Goal: Task Accomplishment & Management: Complete application form

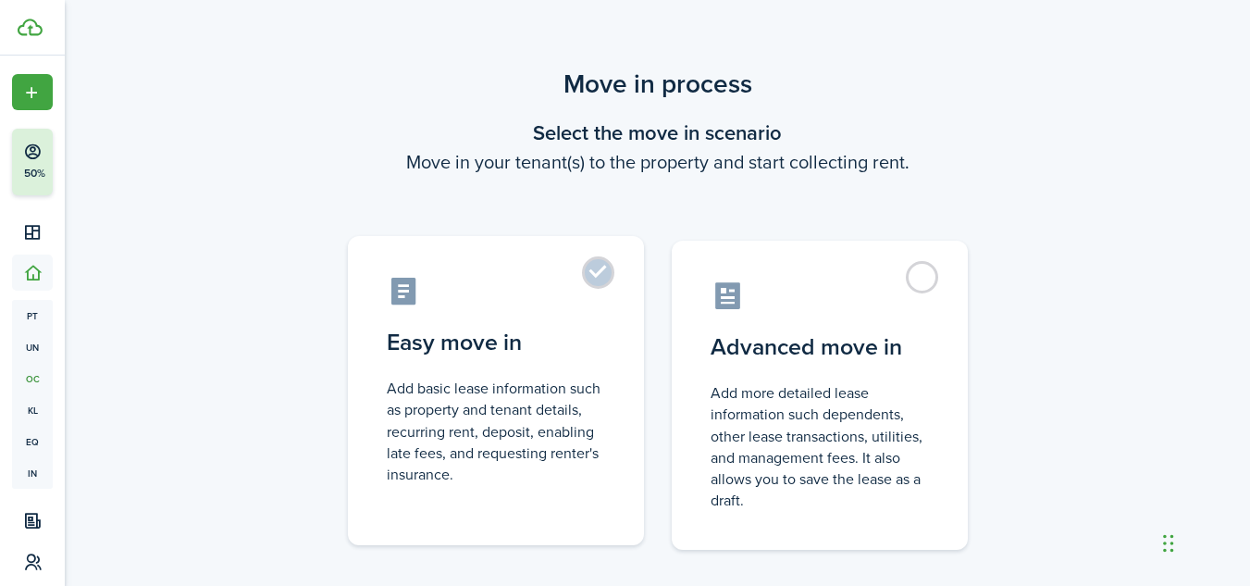
click at [534, 421] on control-radio-card-description "Add basic lease information such as property and tenant details, recurring rent…" at bounding box center [496, 431] width 218 height 107
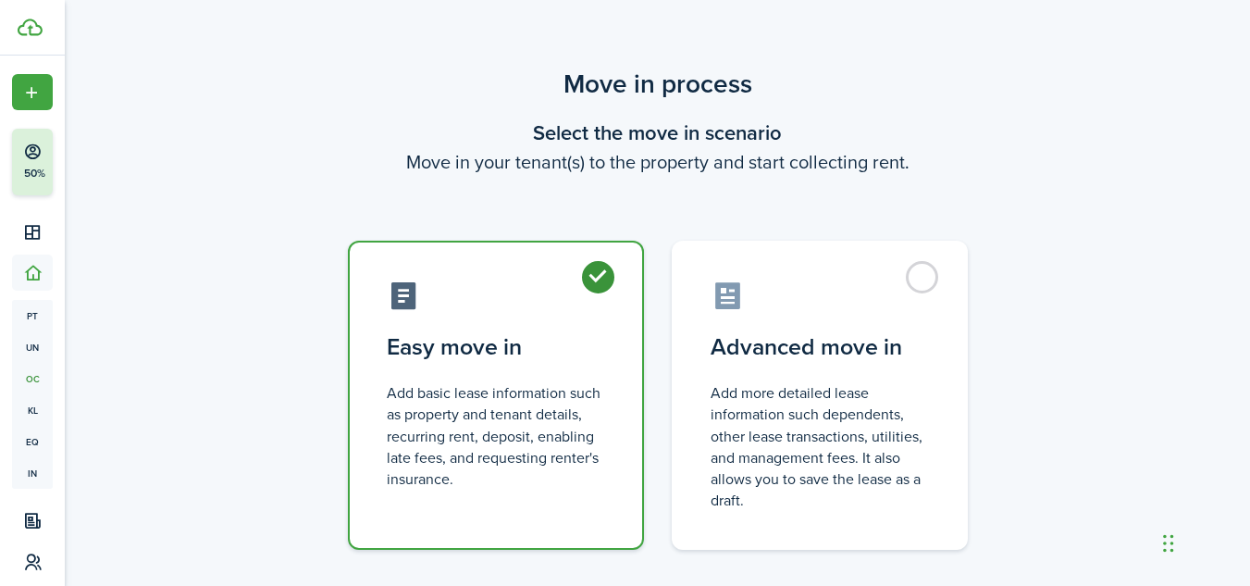
radio input "true"
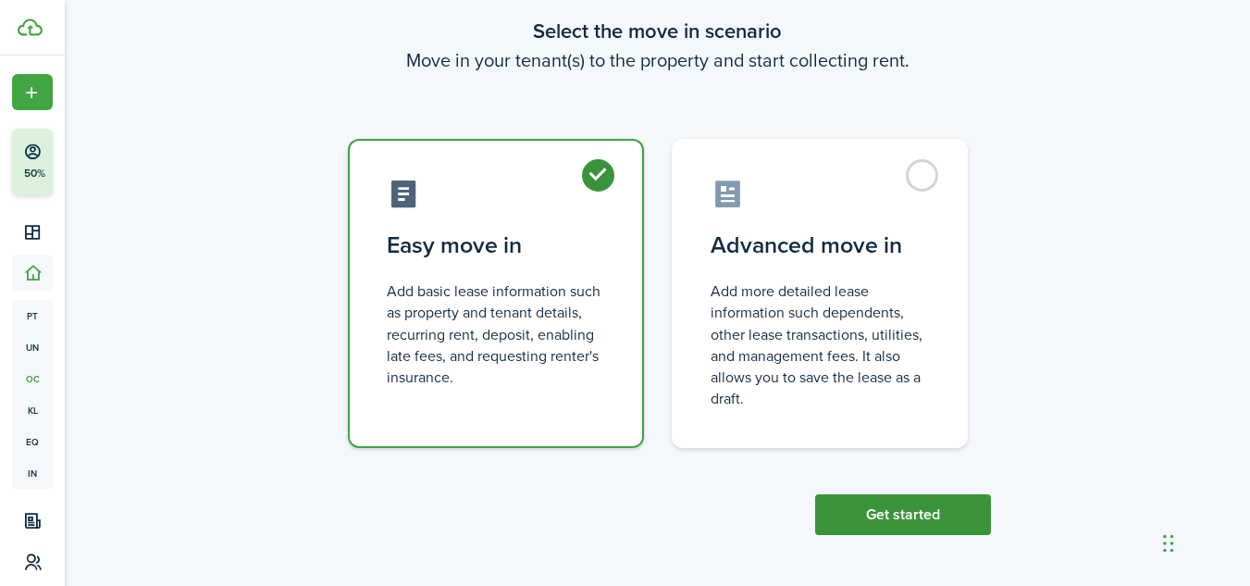
click at [891, 505] on button "Get started" at bounding box center [903, 514] width 176 height 41
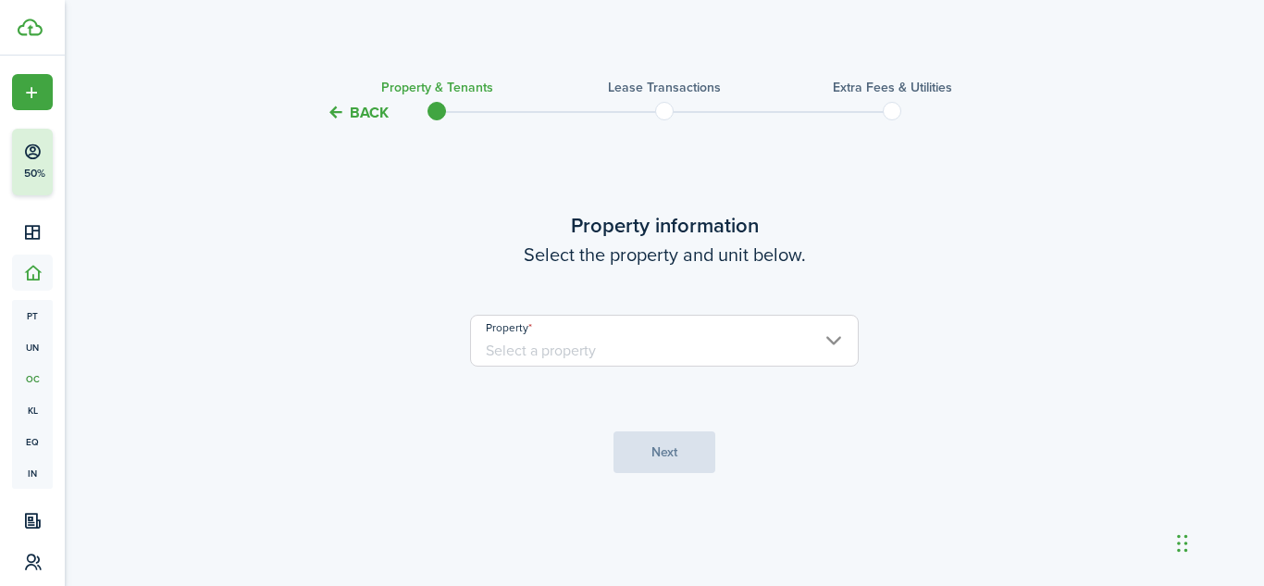
click at [704, 337] on input "Property" at bounding box center [664, 341] width 389 height 52
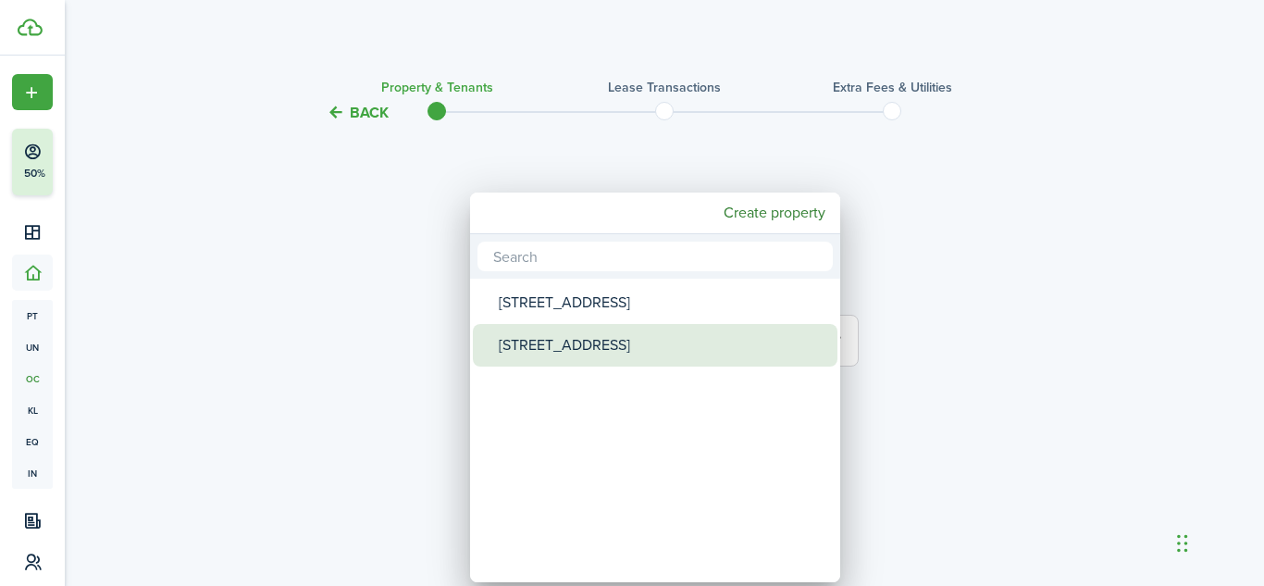
click at [640, 348] on div "[STREET_ADDRESS]" at bounding box center [663, 345] width 328 height 43
type input "[STREET_ADDRESS]"
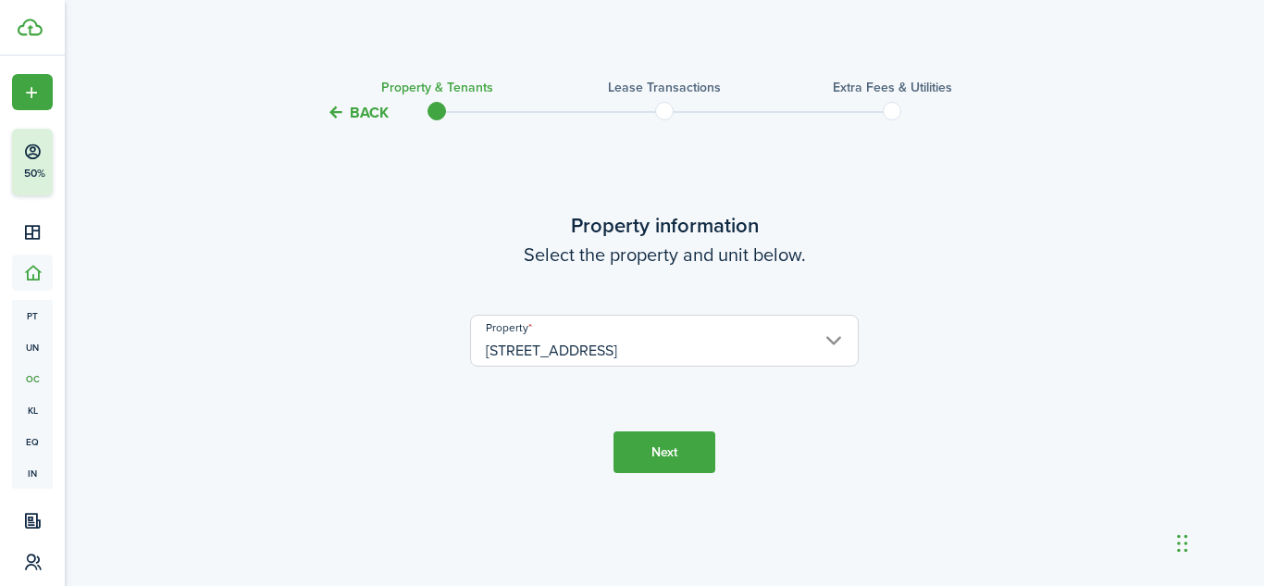
click at [657, 449] on button "Next" at bounding box center [665, 452] width 102 height 42
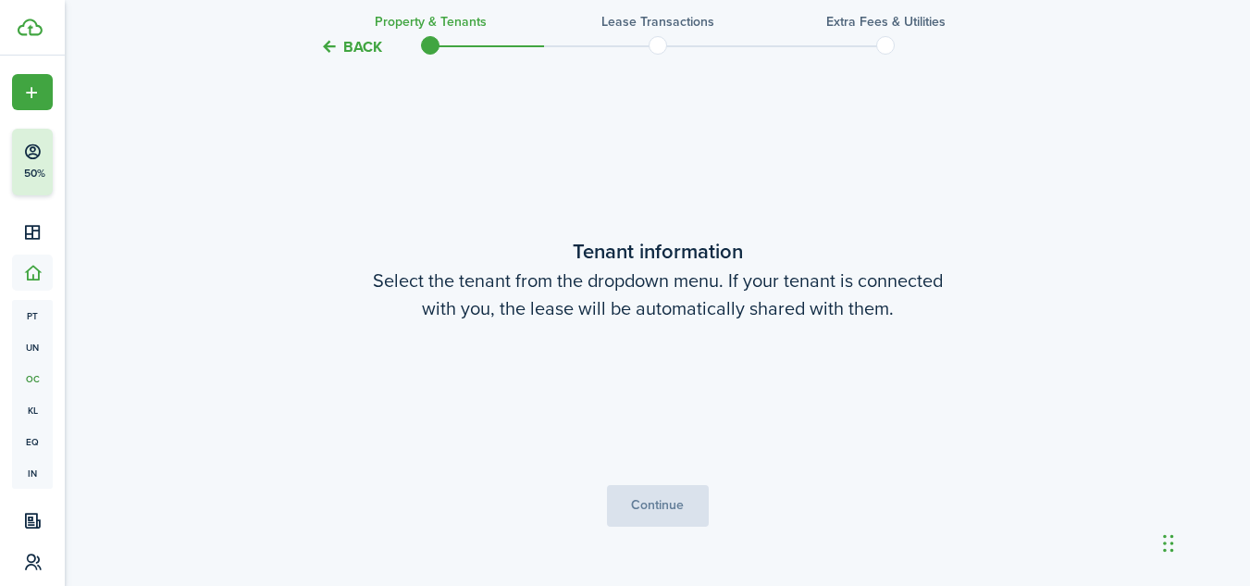
scroll to position [462, 0]
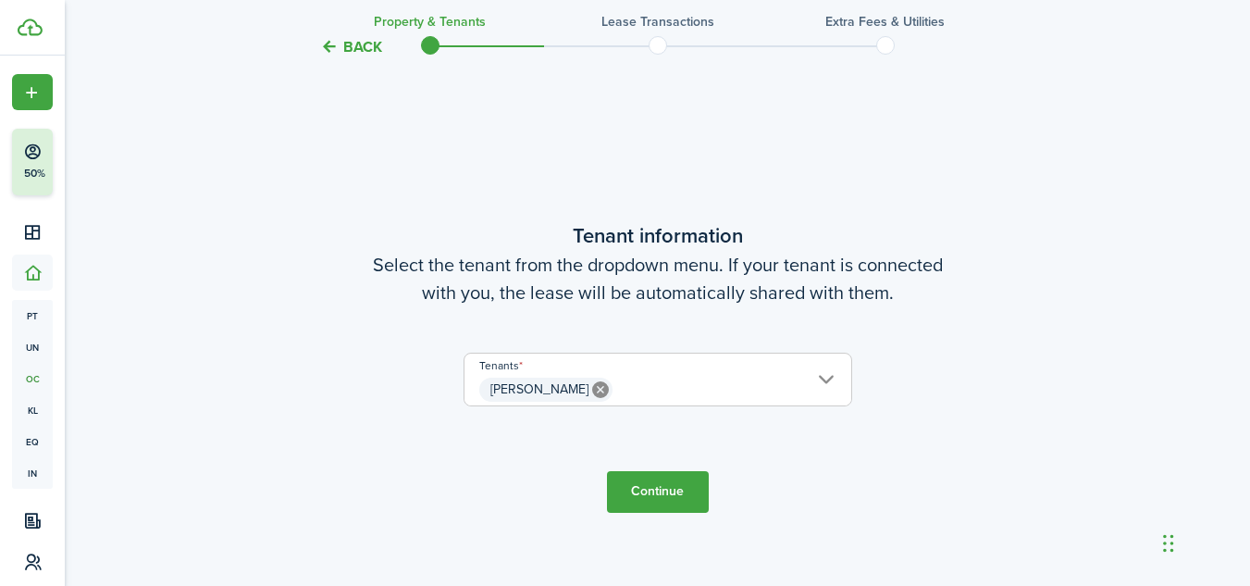
click at [654, 501] on button "Continue" at bounding box center [658, 492] width 102 height 42
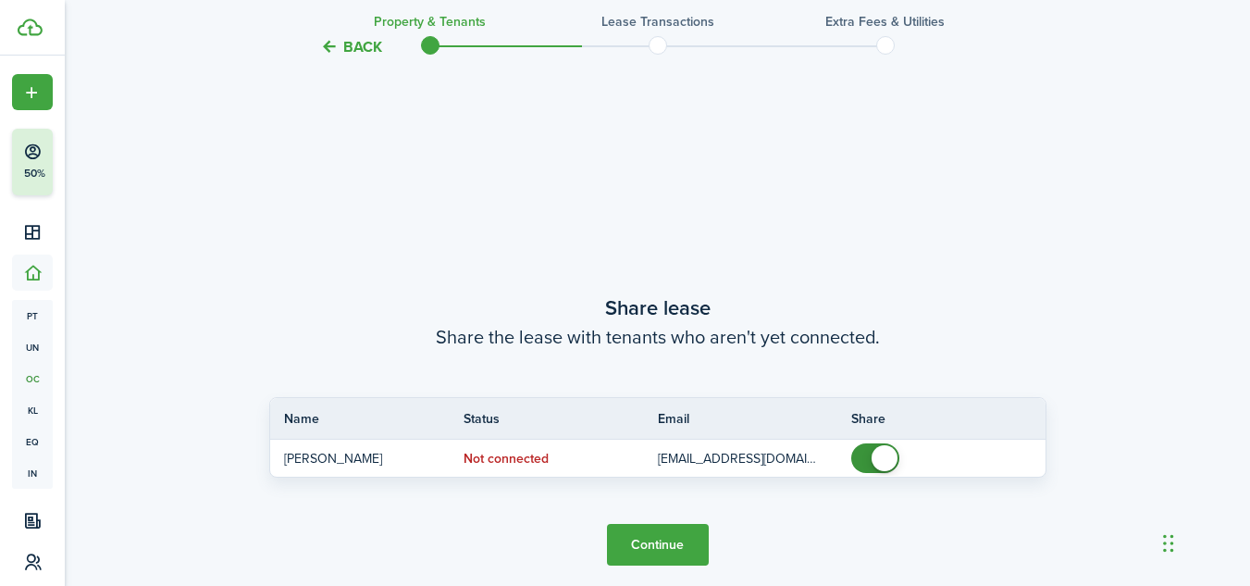
scroll to position [1048, 0]
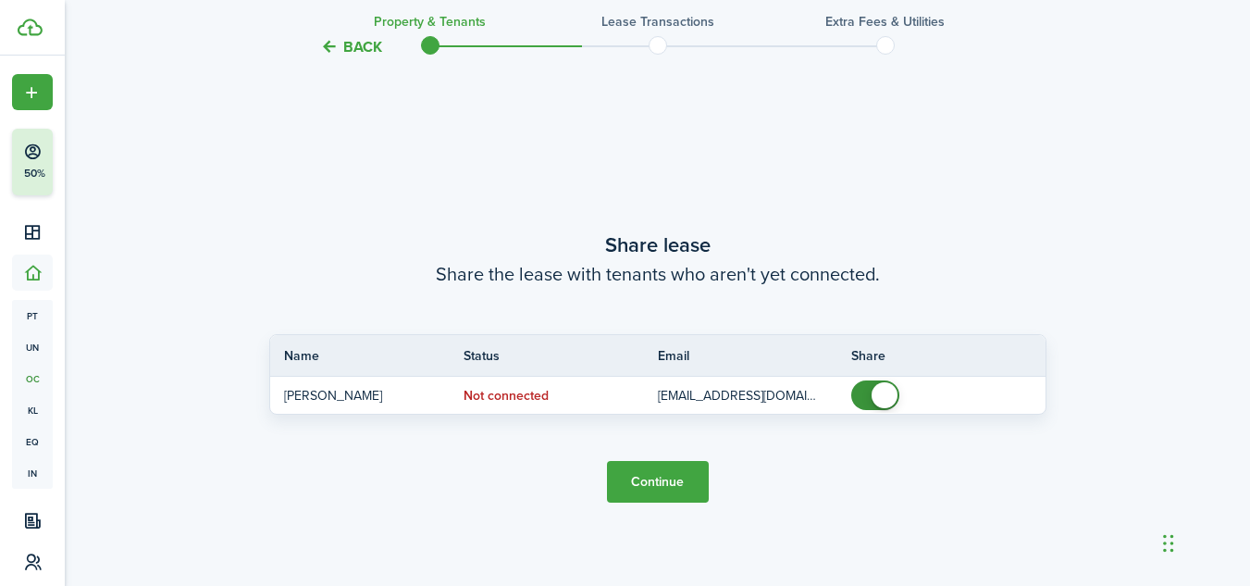
checkbox input "false"
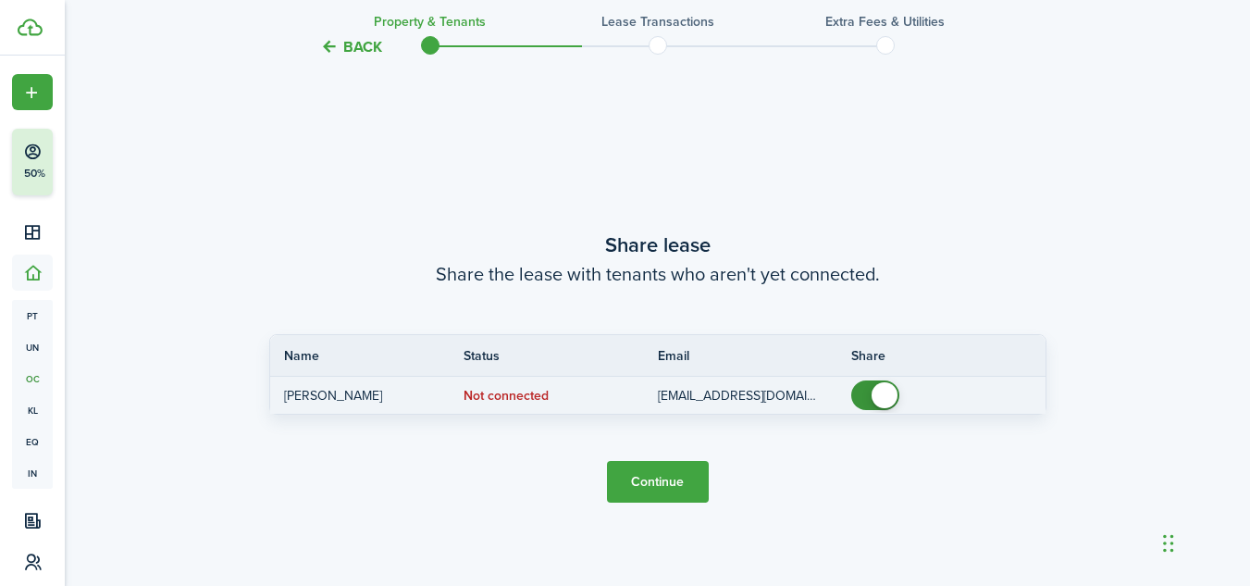
click at [866, 389] on span at bounding box center [875, 395] width 19 height 30
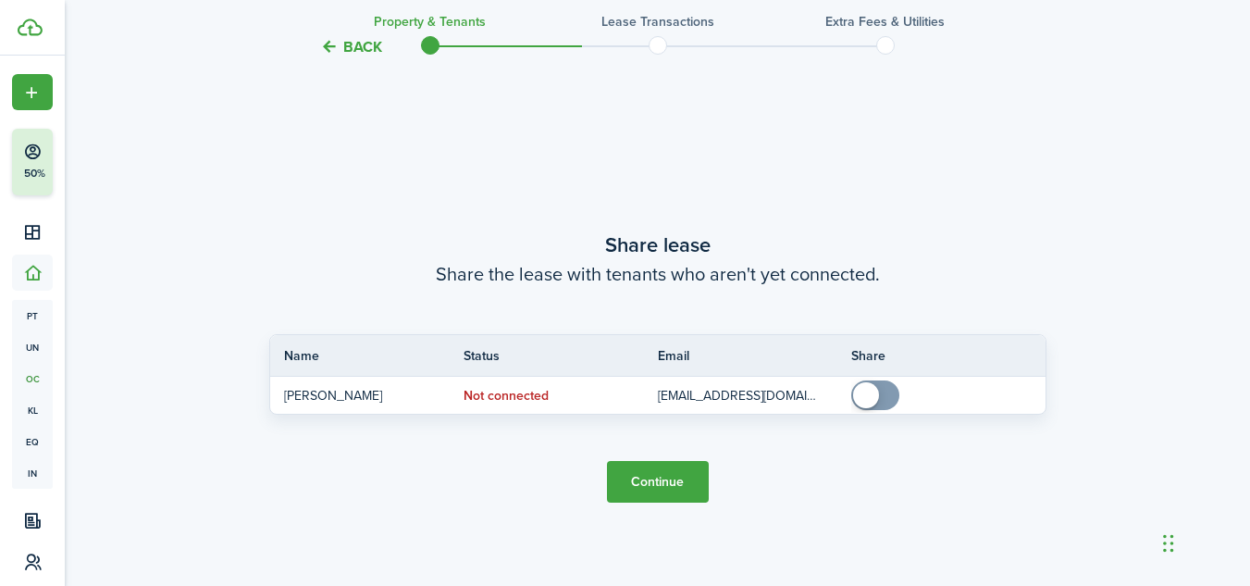
click at [636, 482] on button "Continue" at bounding box center [658, 482] width 102 height 42
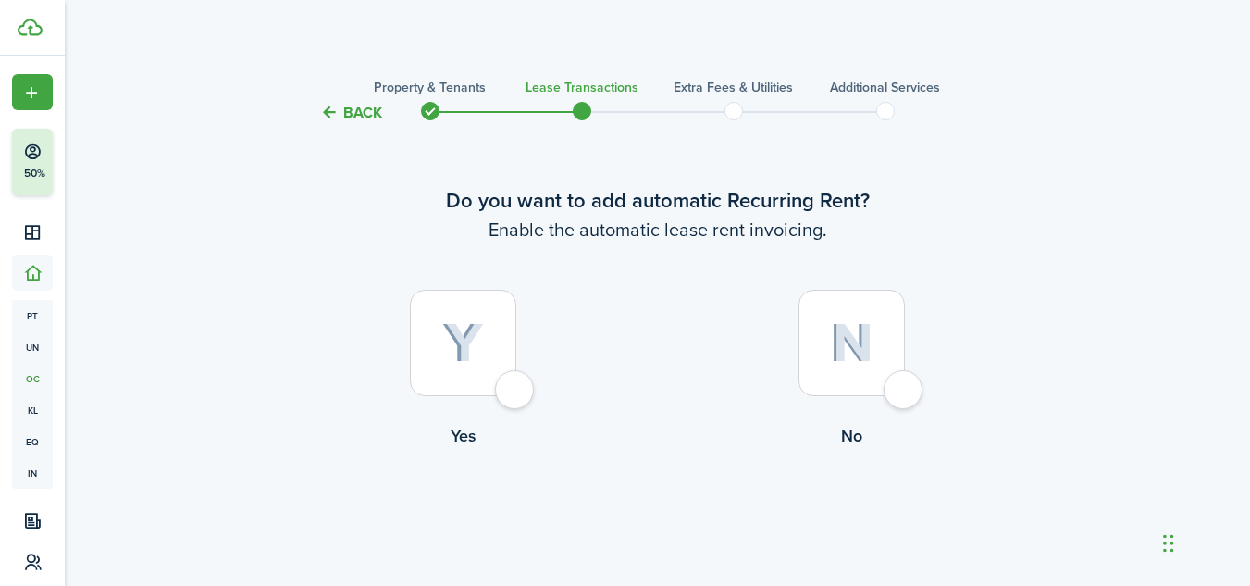
scroll to position [47, 0]
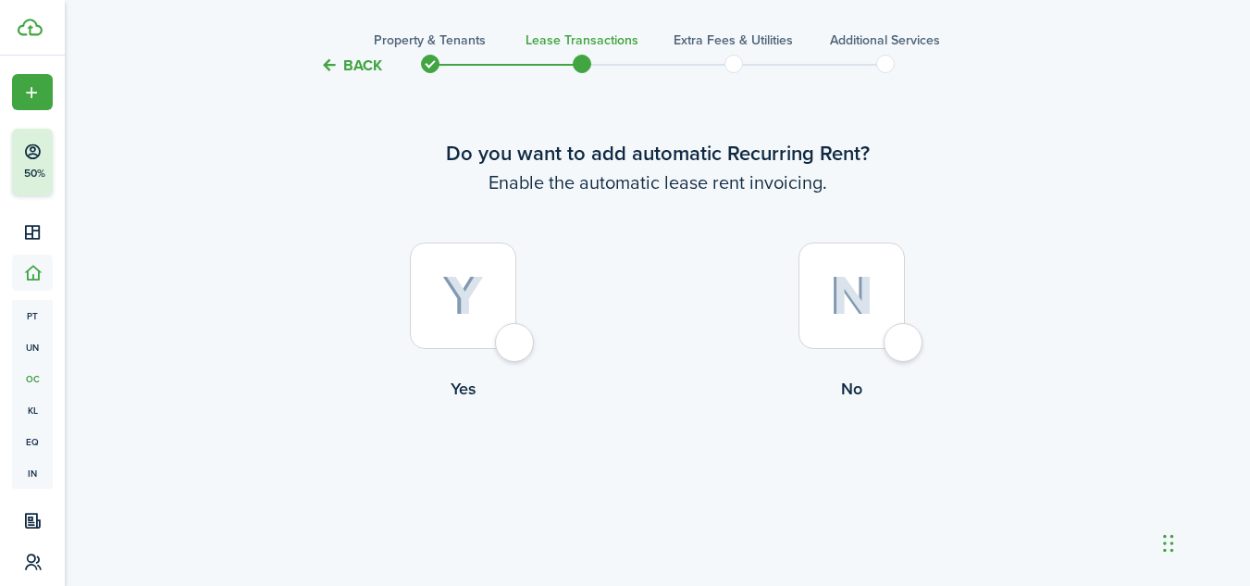
click at [662, 265] on label "No" at bounding box center [852, 326] width 389 height 168
radio input "true"
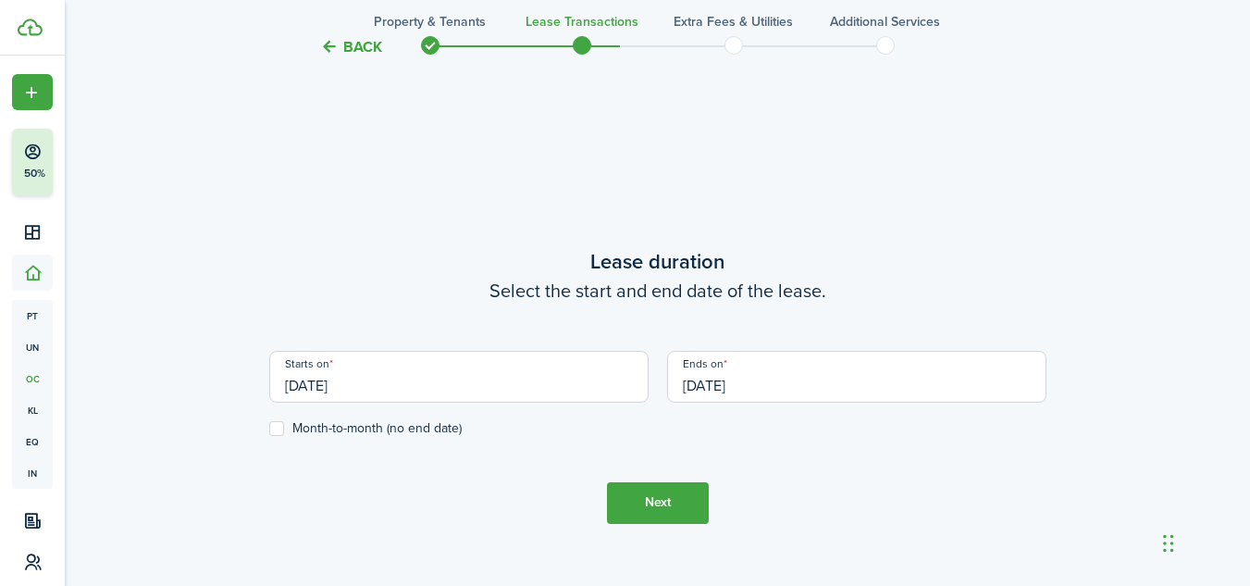
scroll to position [509, 0]
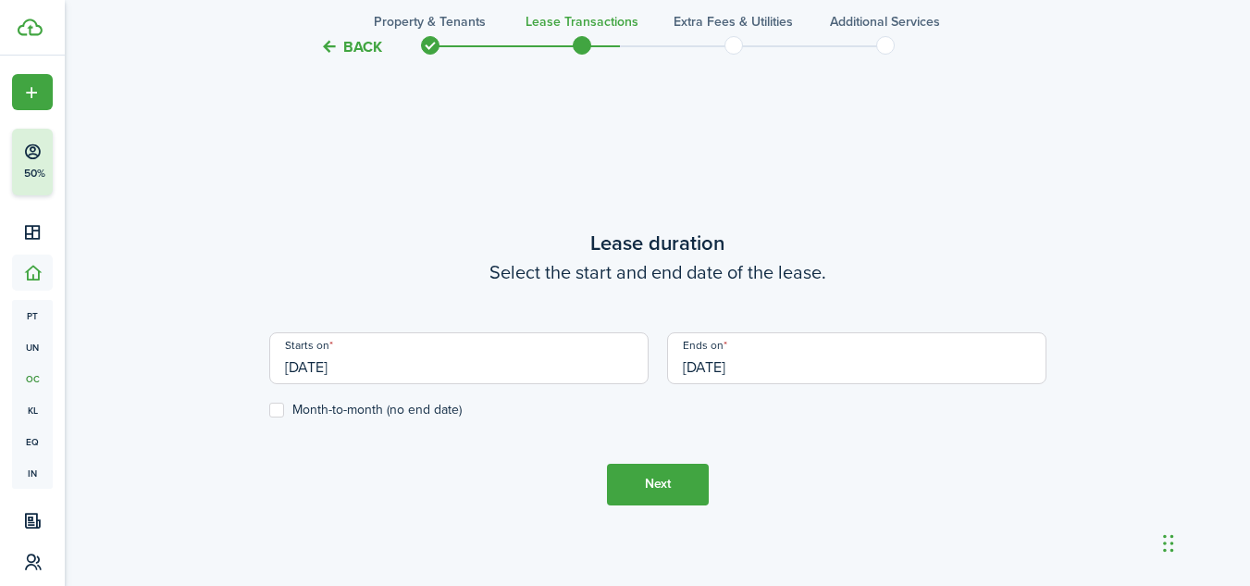
click at [433, 413] on label "Month-to-month (no end date)" at bounding box center [365, 410] width 193 height 15
click at [269, 410] on input "Month-to-month (no end date)" at bounding box center [268, 409] width 1 height 1
checkbox input "true"
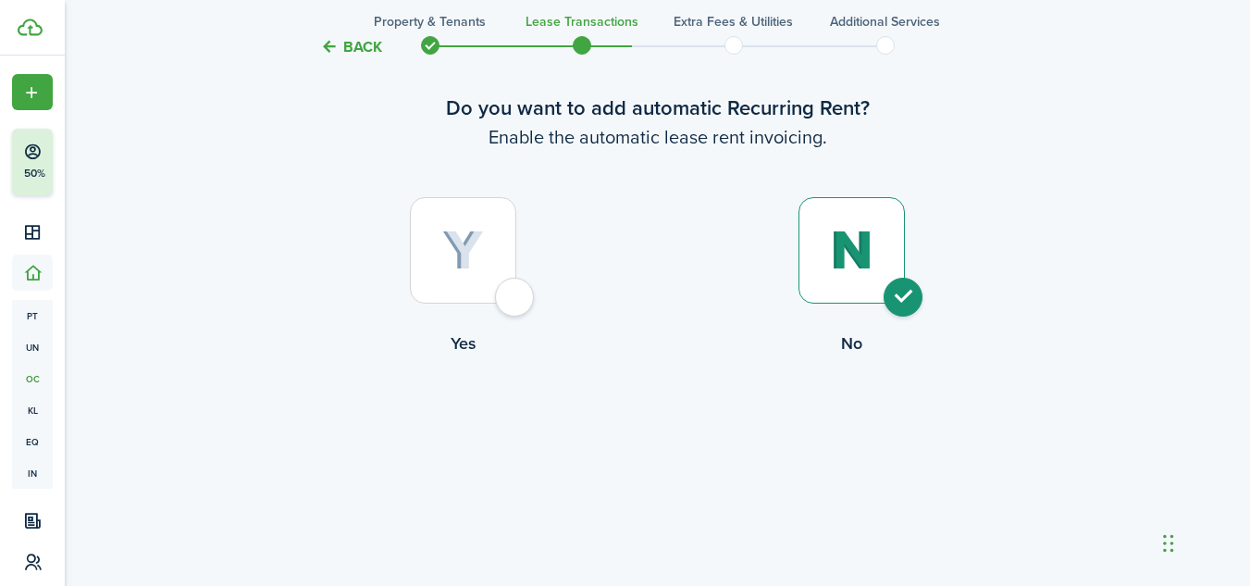
scroll to position [91, 0]
click at [480, 259] on img at bounding box center [463, 252] width 42 height 41
radio input "true"
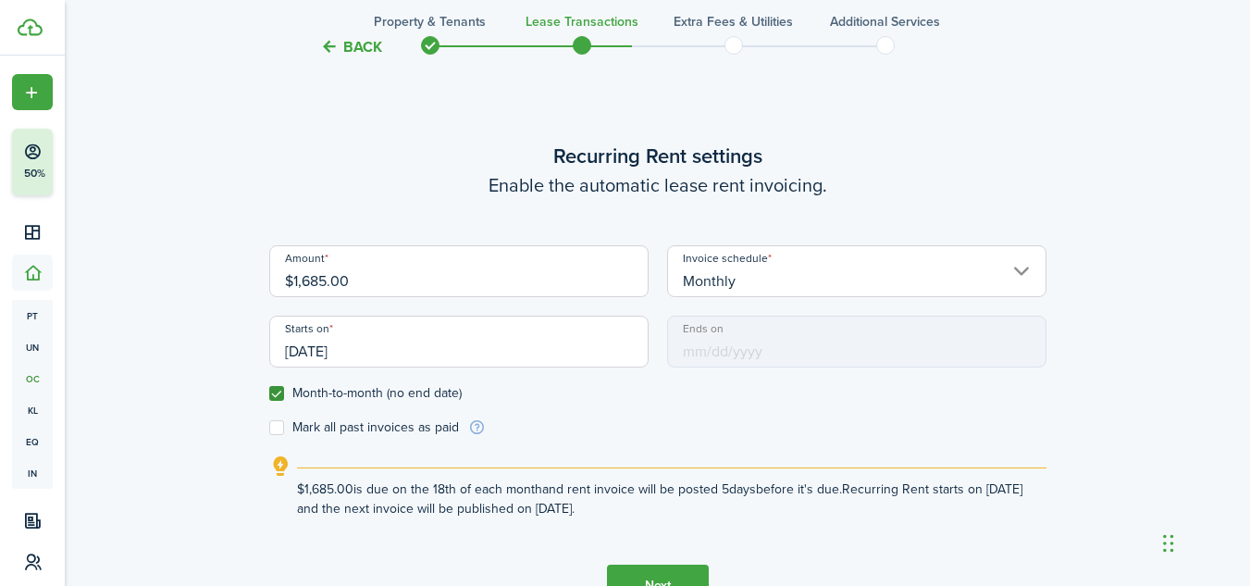
scroll to position [509, 0]
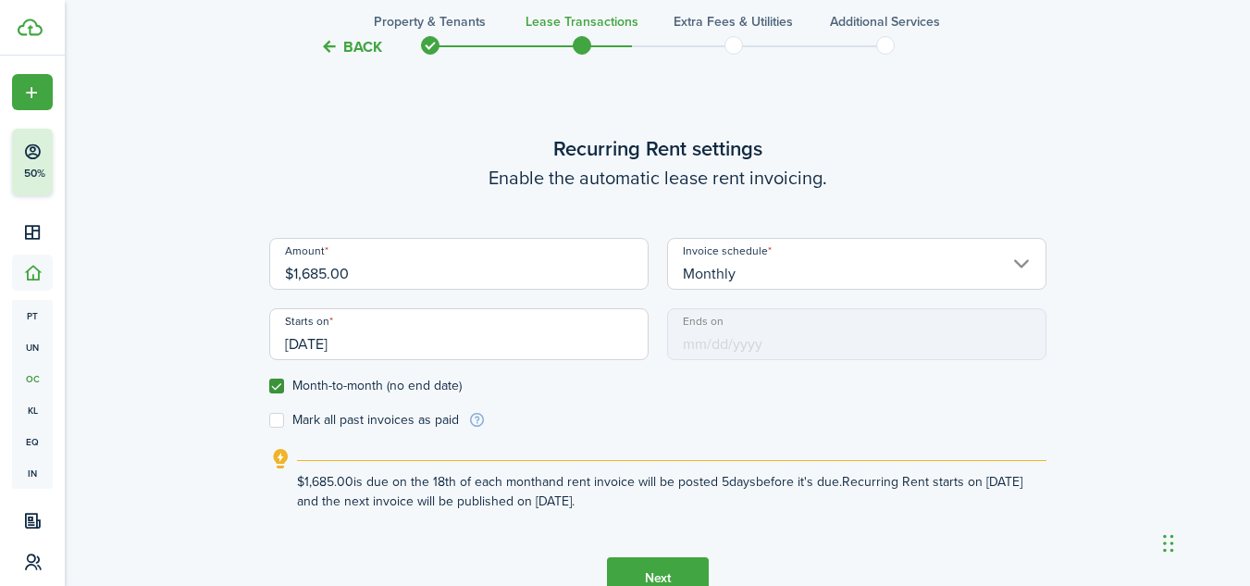
click at [331, 285] on input "$1,685.00" at bounding box center [458, 264] width 379 height 52
click at [529, 348] on input "[DATE]" at bounding box center [458, 334] width 379 height 52
type input "$1,580.00"
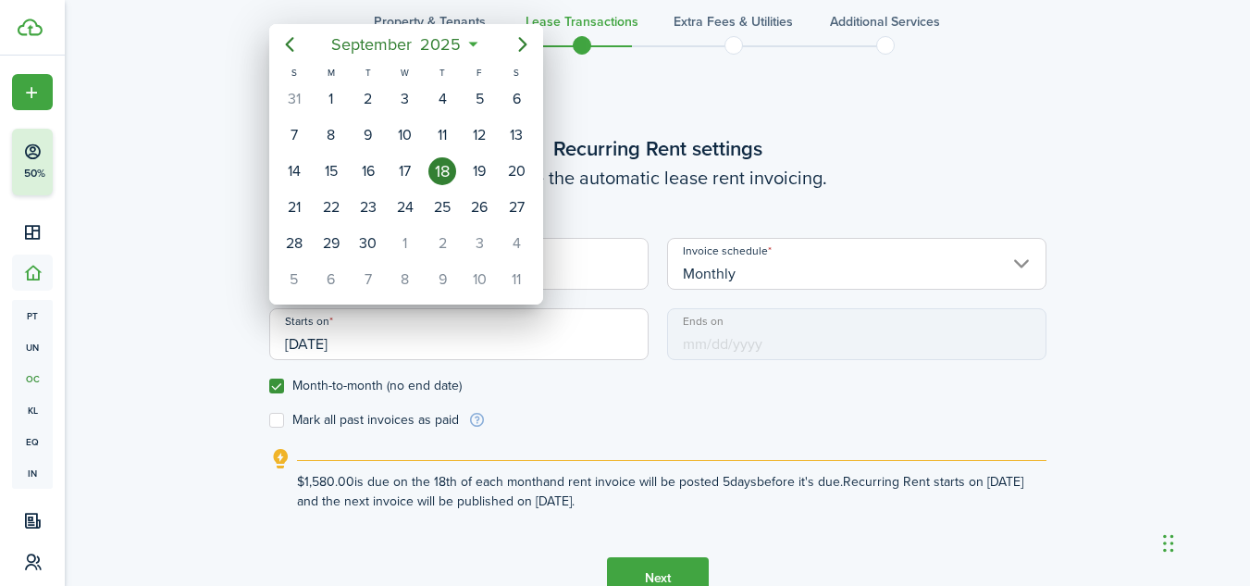
click at [330, 346] on div at bounding box center [625, 293] width 1546 height 882
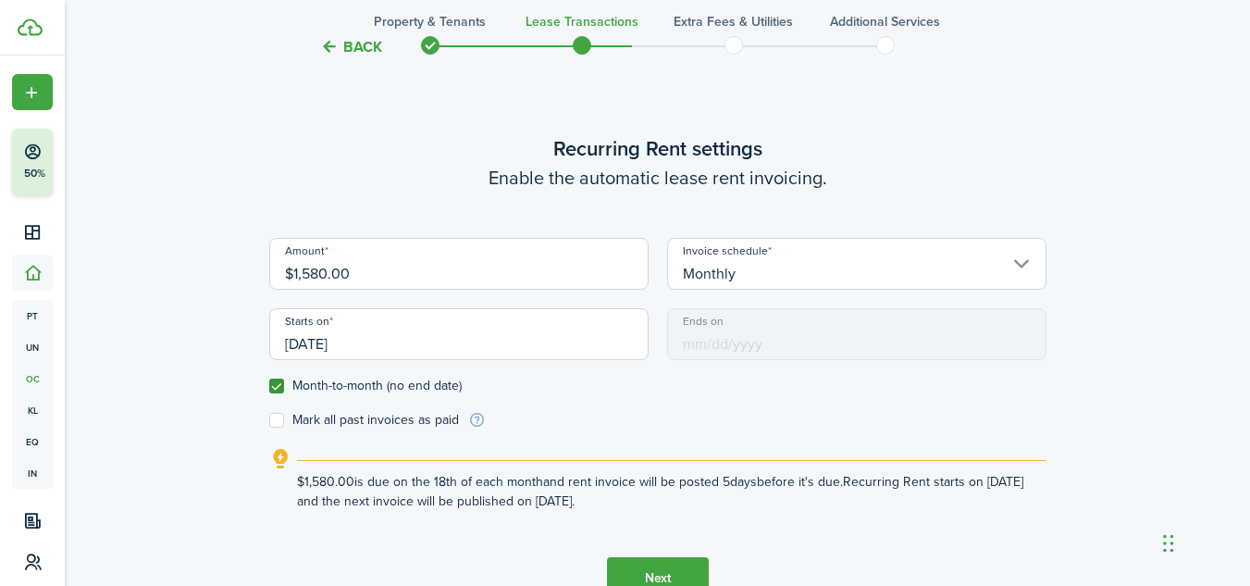
drag, startPoint x: 365, startPoint y: 344, endPoint x: 255, endPoint y: 344, distance: 110.1
click at [255, 344] on div "Back Property & Tenants Lease Transactions Extra fees & Utilities Additional Se…" at bounding box center [658, 107] width 1074 height 1103
click at [369, 342] on input "[DATE]" at bounding box center [458, 334] width 379 height 52
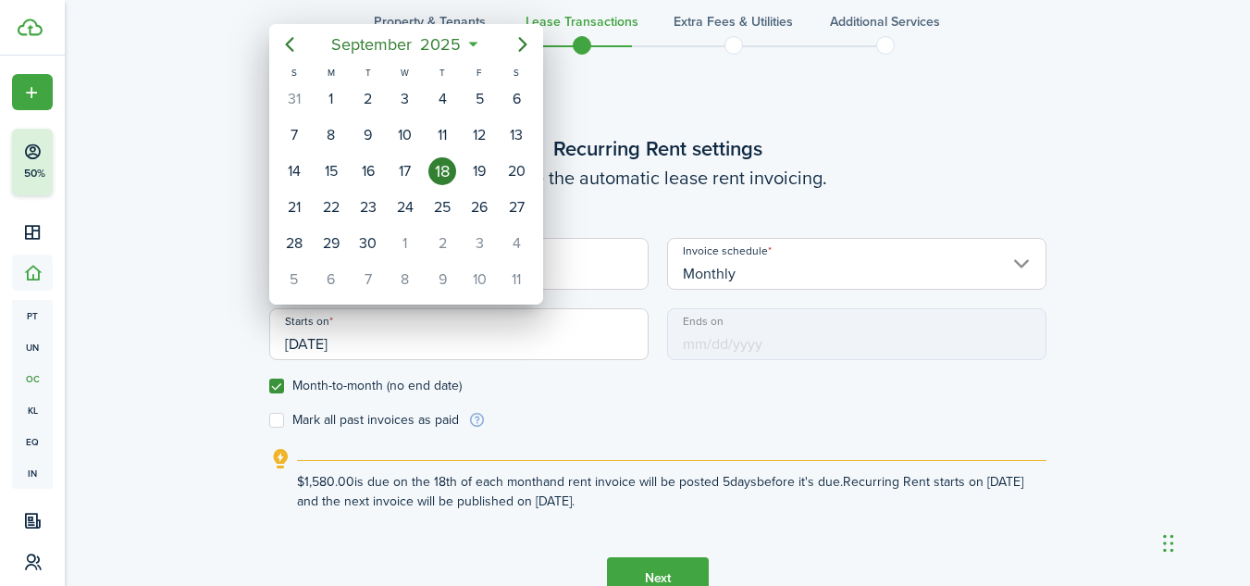
click at [473, 40] on icon at bounding box center [473, 44] width 19 height 19
click at [472, 44] on mbsc-button "[DATE]" at bounding box center [396, 44] width 153 height 33
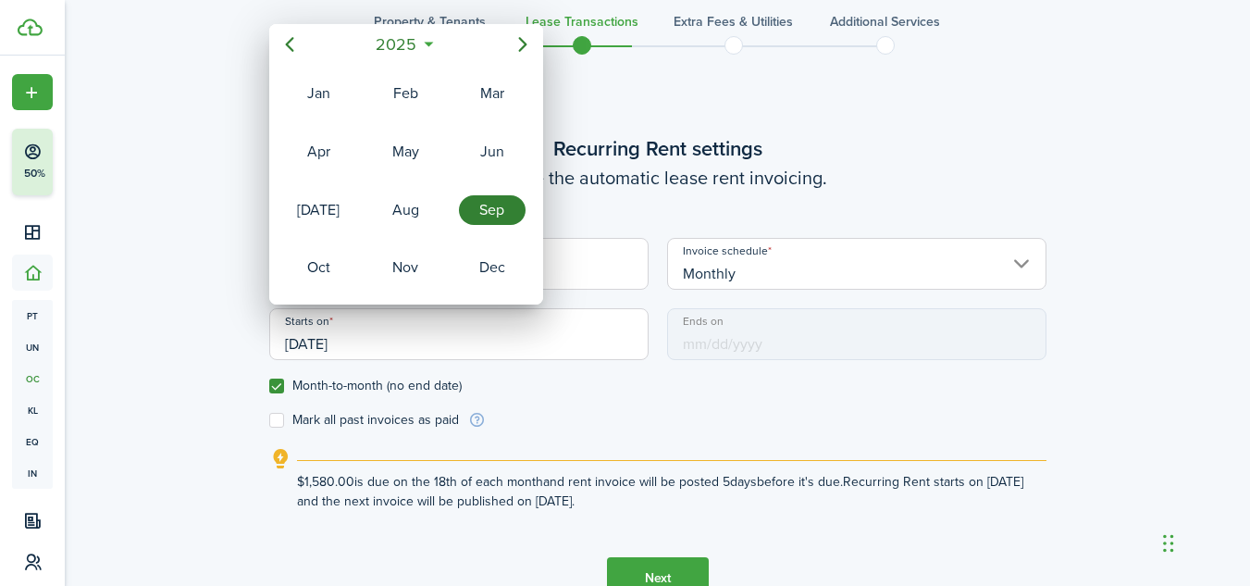
click at [429, 43] on icon at bounding box center [428, 44] width 19 height 19
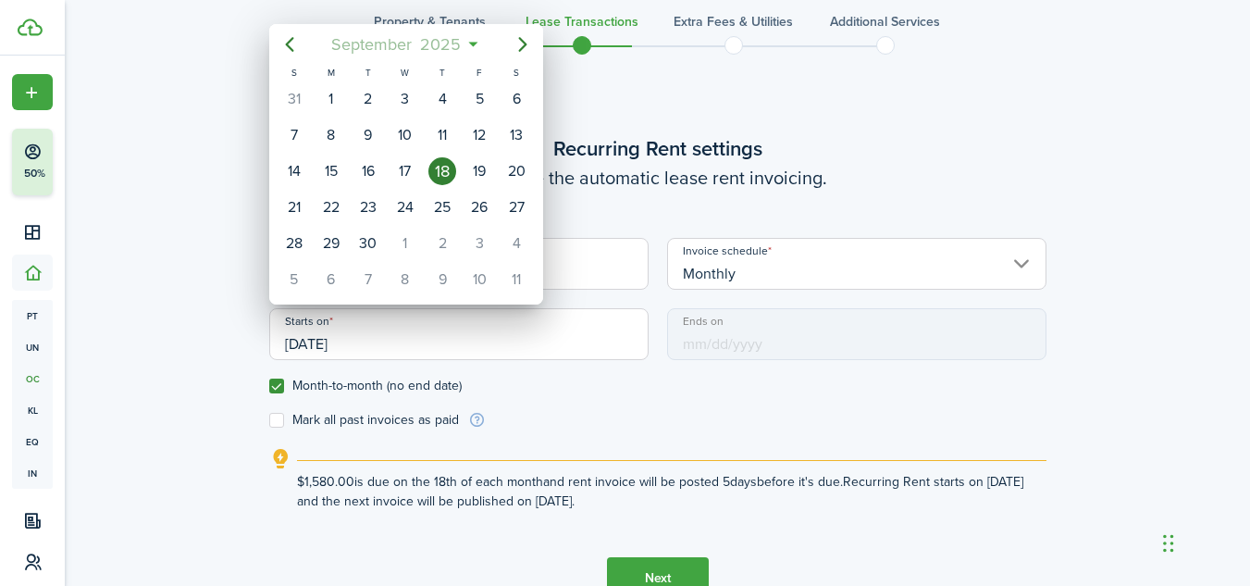
click at [394, 49] on span "September" at bounding box center [372, 44] width 89 height 33
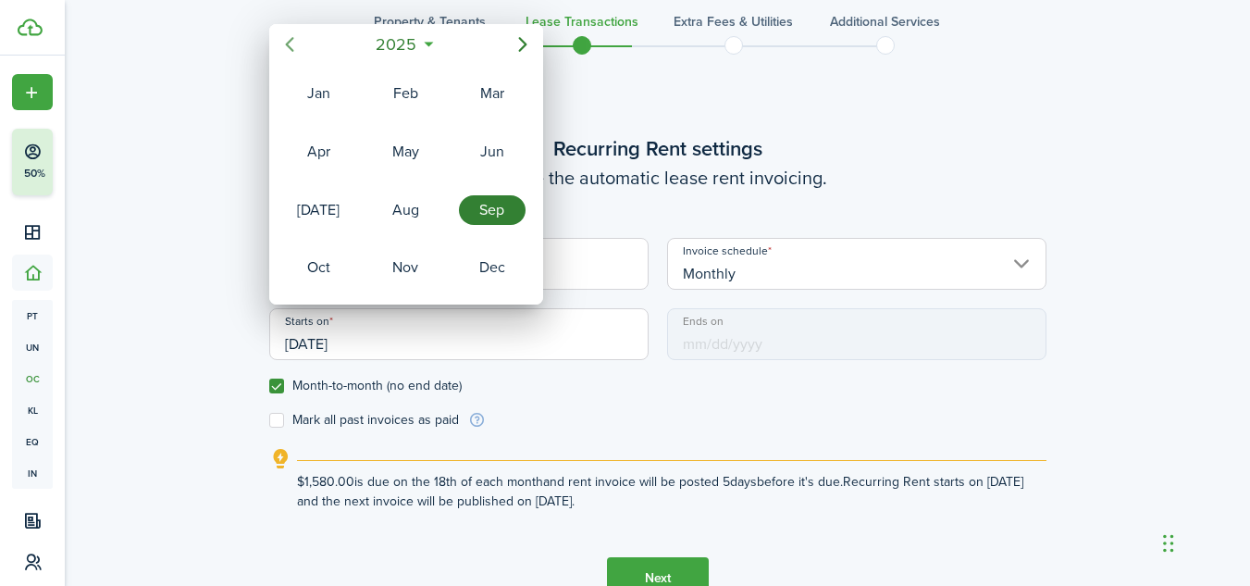
click at [287, 49] on icon "Previous page" at bounding box center [290, 44] width 22 height 22
click at [318, 88] on div "Jan" at bounding box center [318, 94] width 67 height 30
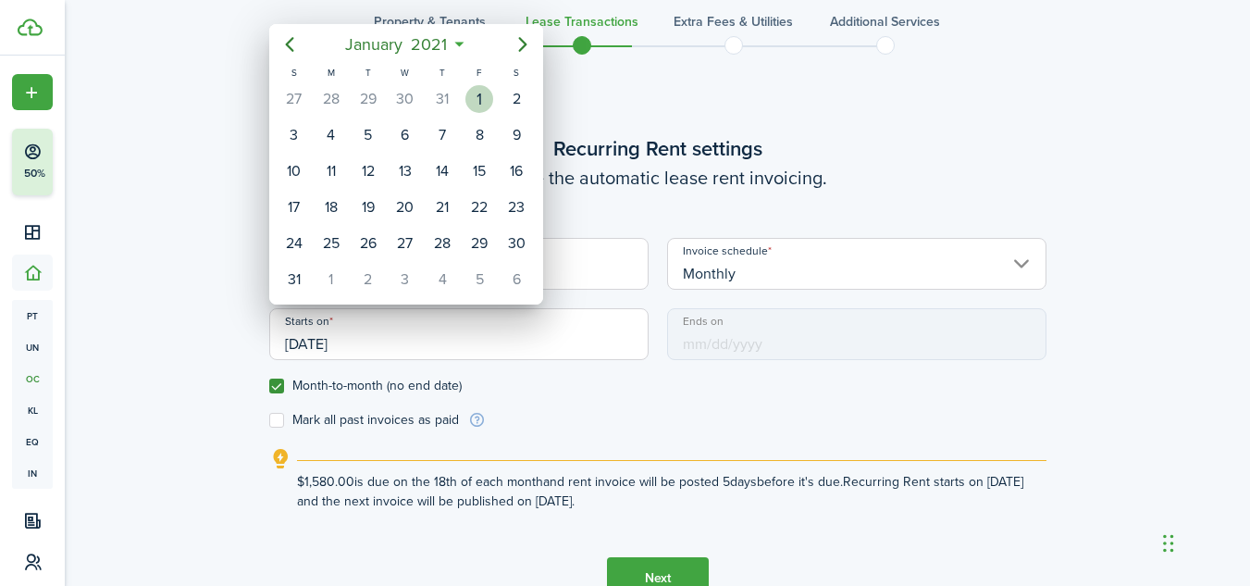
click at [484, 107] on div "1" at bounding box center [480, 99] width 28 height 28
type input "[DATE]"
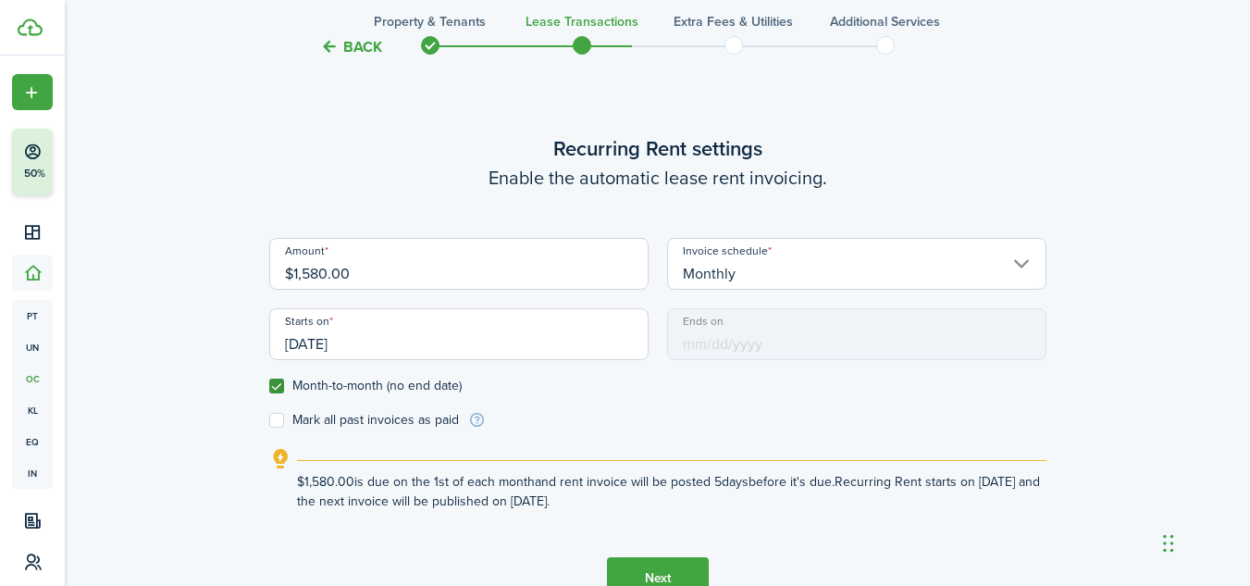
scroll to position [633, 0]
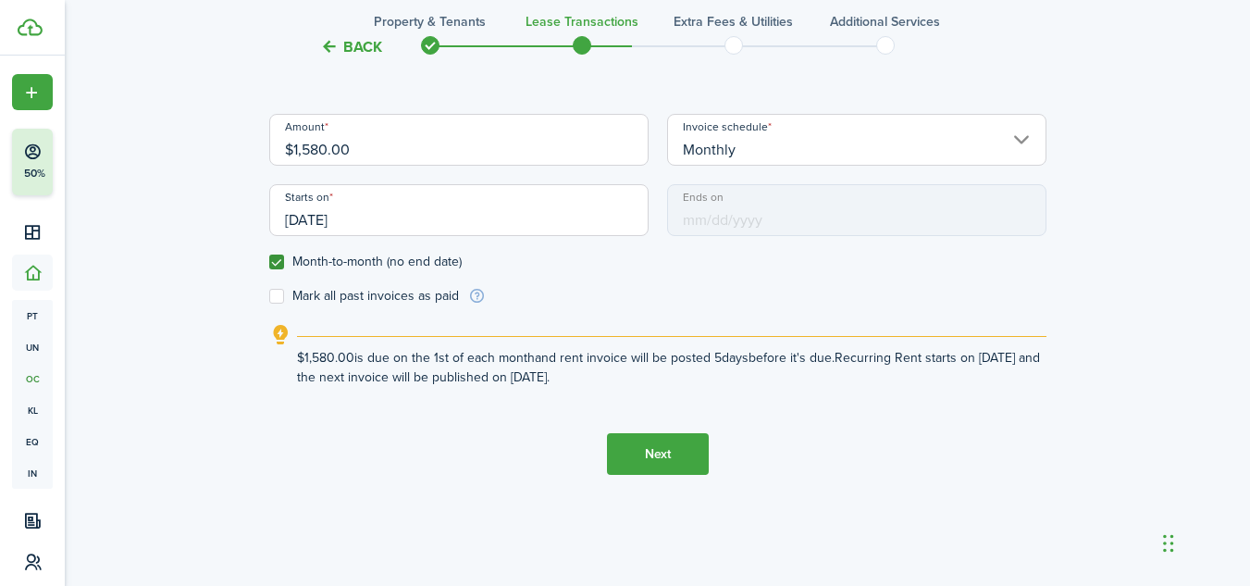
click at [695, 462] on button "Next" at bounding box center [658, 454] width 102 height 42
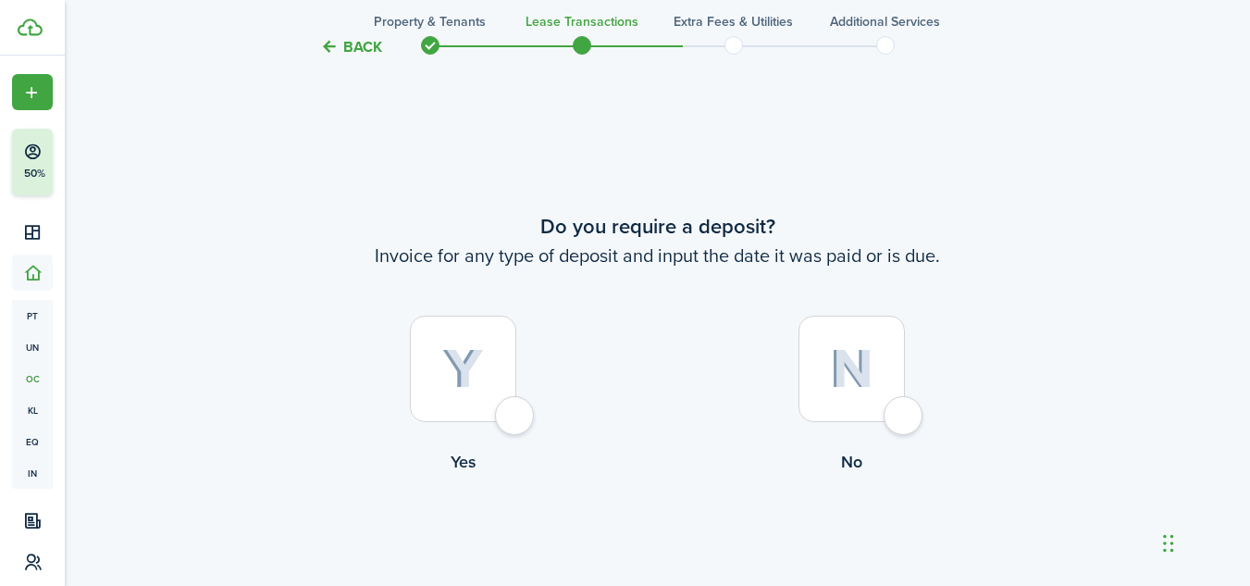
scroll to position [1095, 0]
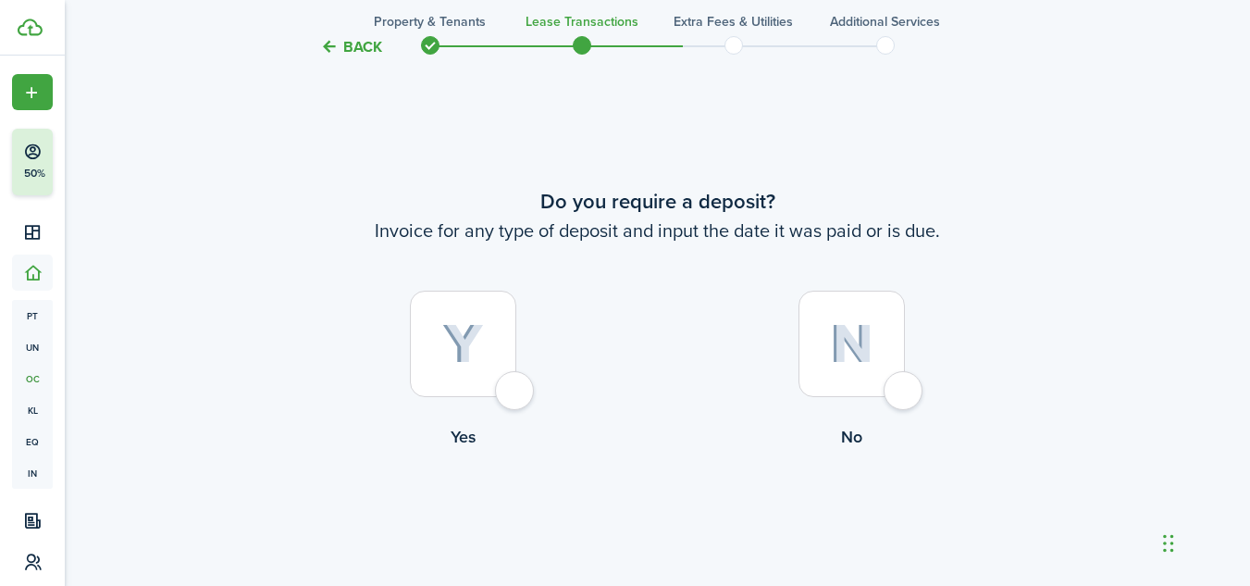
click at [515, 384] on div at bounding box center [463, 344] width 106 height 106
radio input "true"
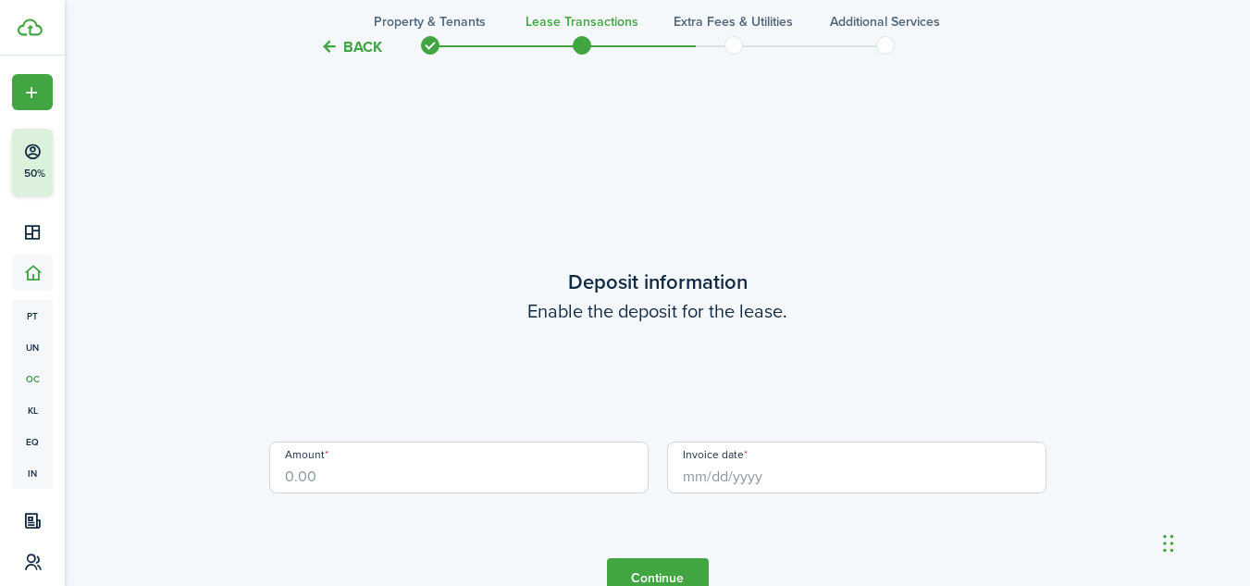
scroll to position [1681, 0]
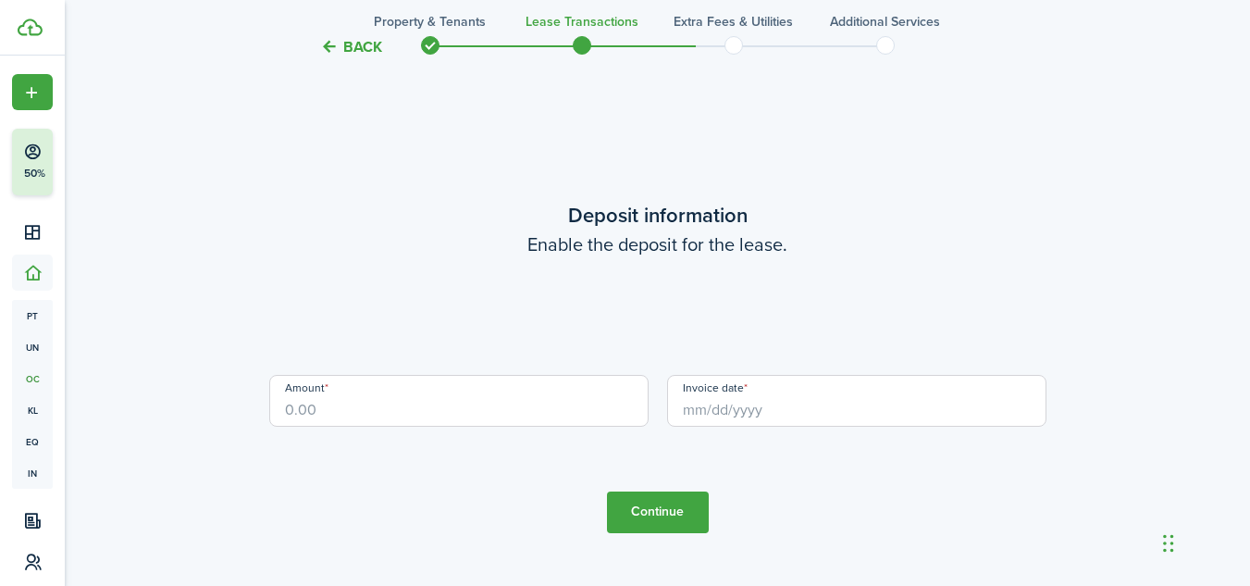
click at [522, 401] on input "Amount" at bounding box center [458, 401] width 379 height 52
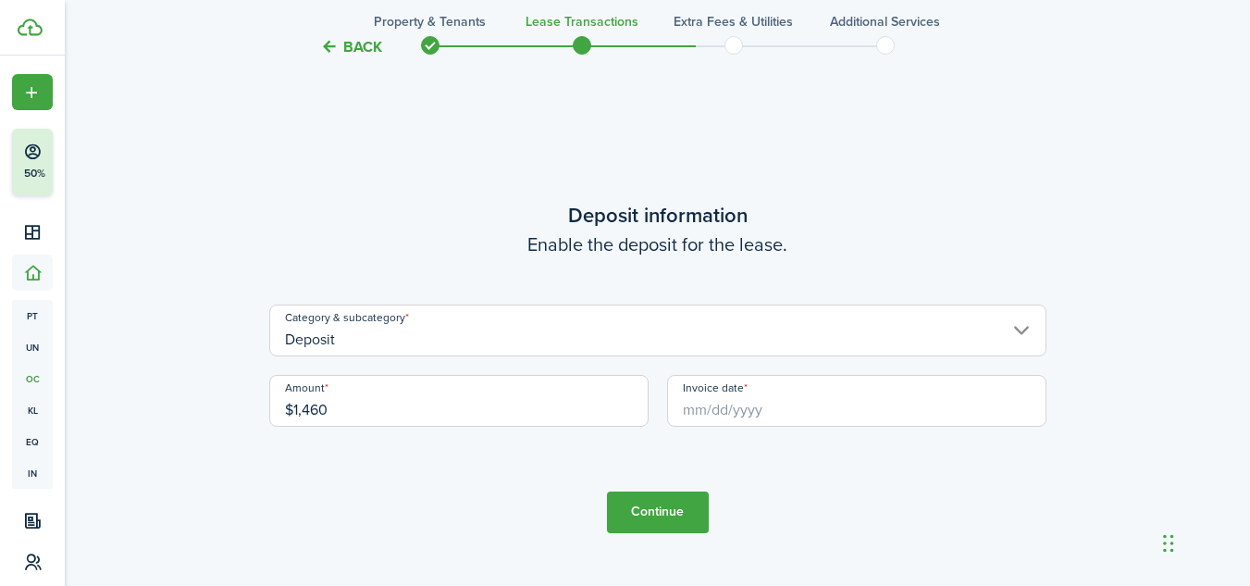
click at [691, 418] on input "Invoice date" at bounding box center [856, 401] width 379 height 52
type input "$1,460.00"
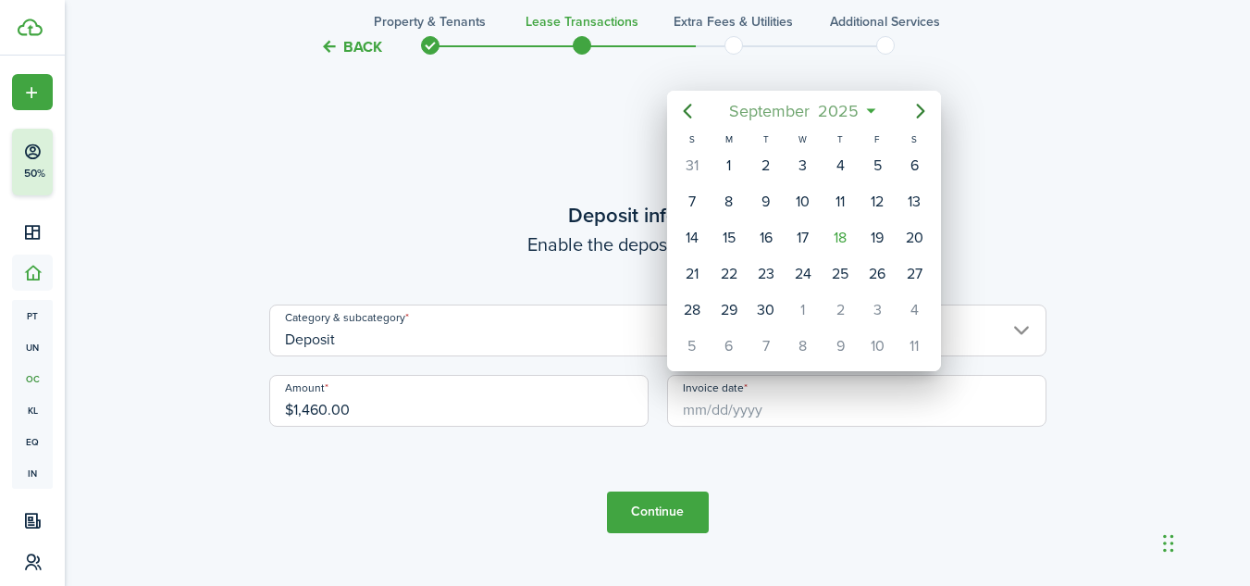
click at [818, 121] on span "2025" at bounding box center [838, 110] width 49 height 33
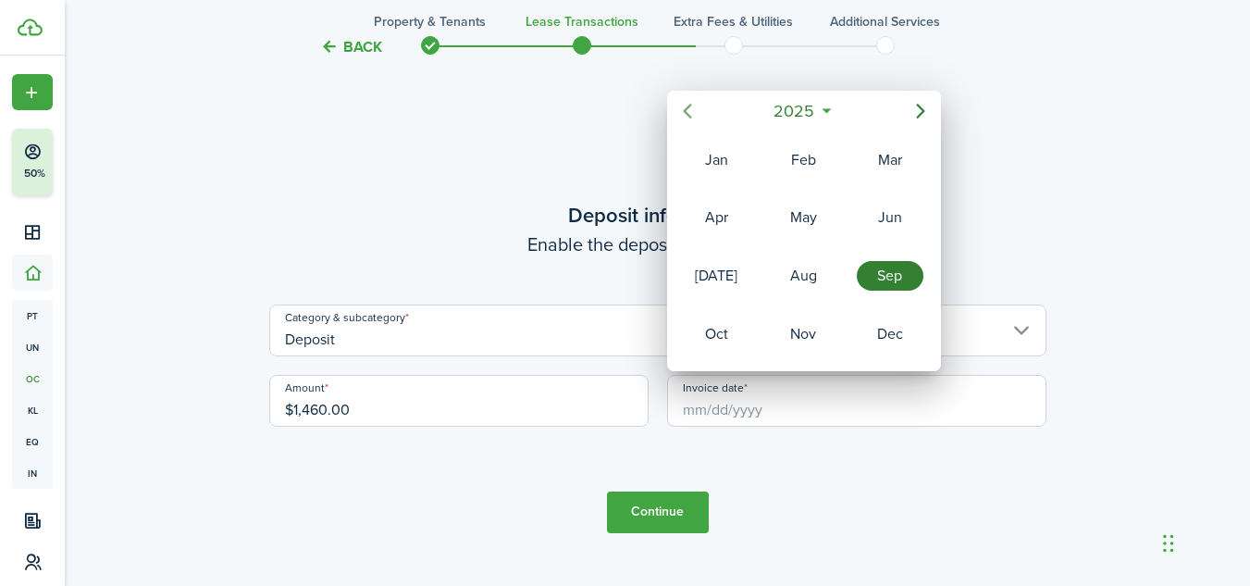
click at [689, 118] on icon "Previous page" at bounding box center [688, 111] width 22 height 22
click at [719, 163] on div "Jan" at bounding box center [716, 160] width 67 height 30
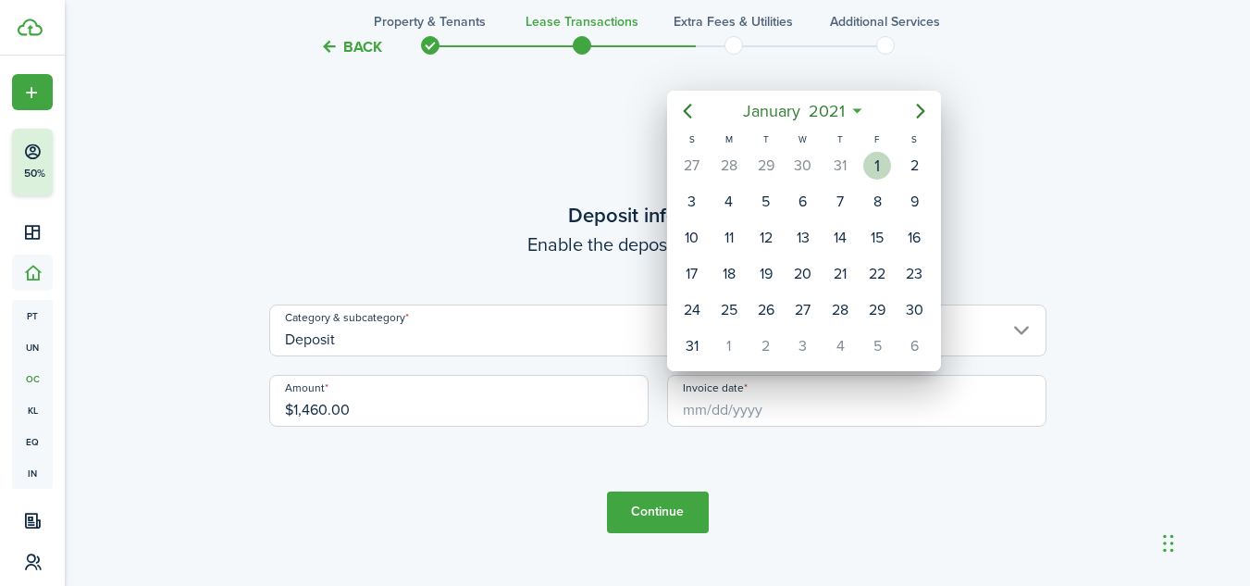
click at [868, 162] on div "1" at bounding box center [877, 166] width 28 height 28
type input "[DATE]"
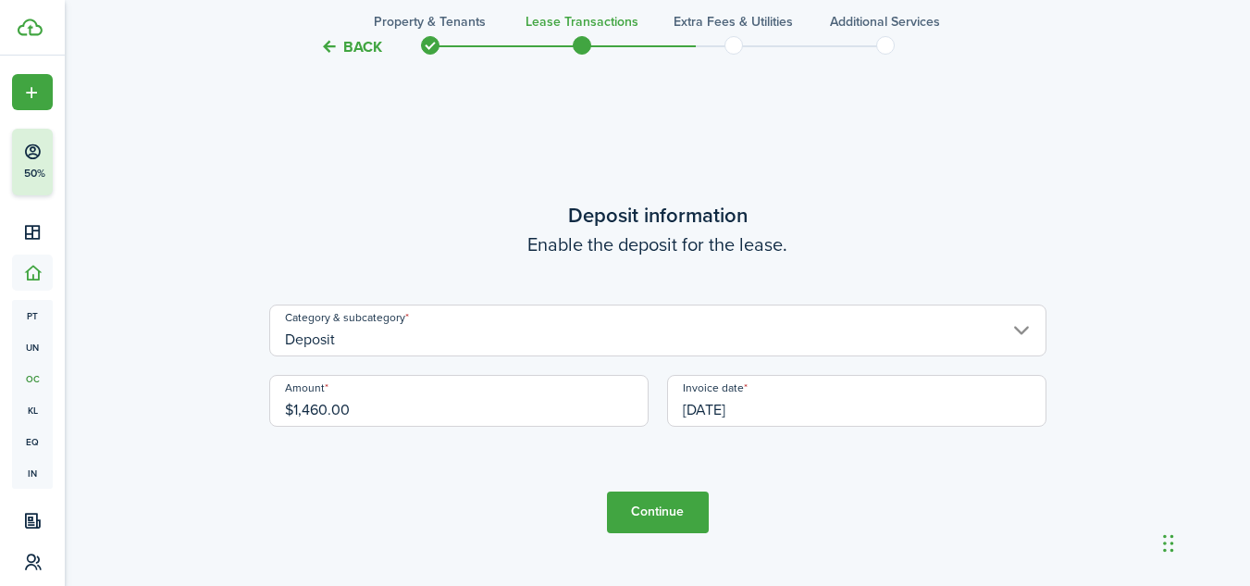
click at [670, 498] on button "Continue" at bounding box center [658, 512] width 102 height 42
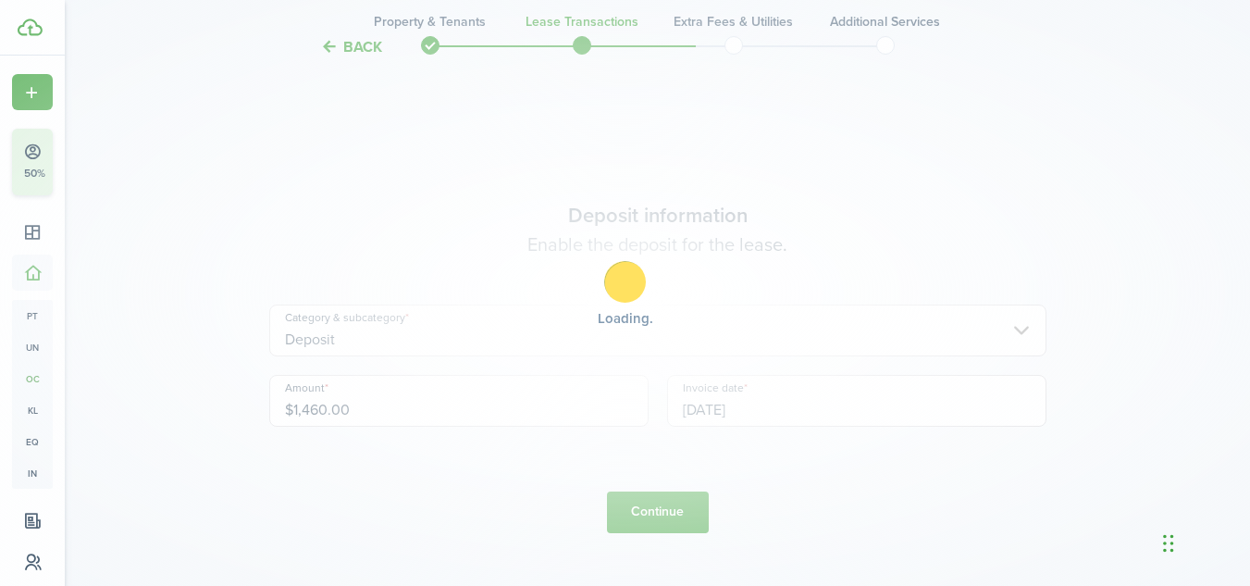
scroll to position [0, 0]
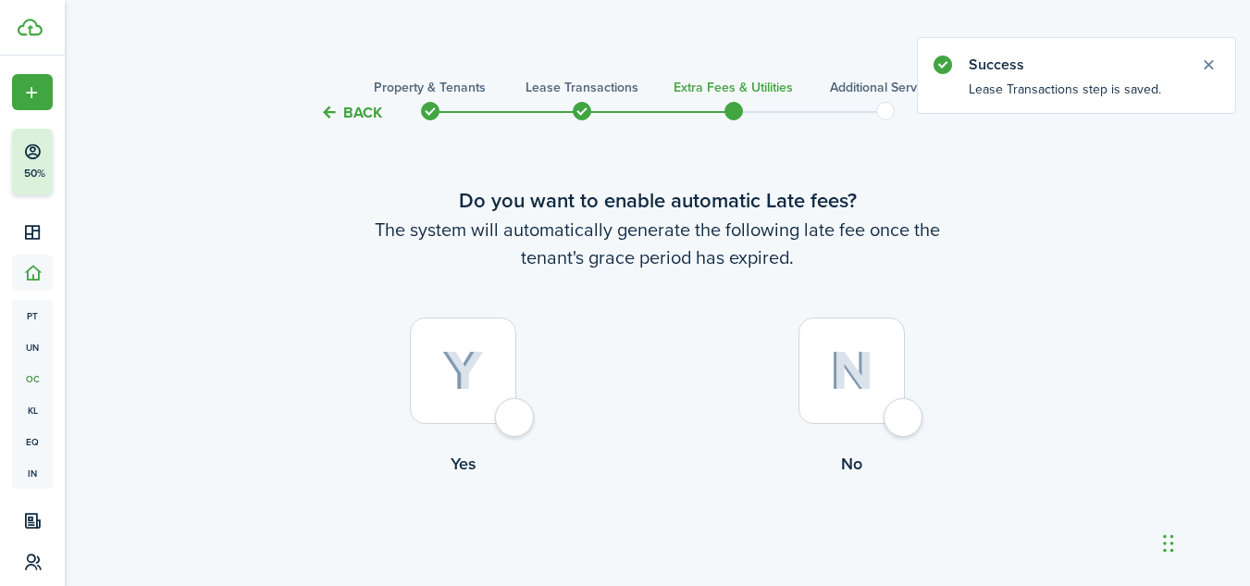
click at [916, 402] on label "No" at bounding box center [852, 401] width 389 height 168
radio input "true"
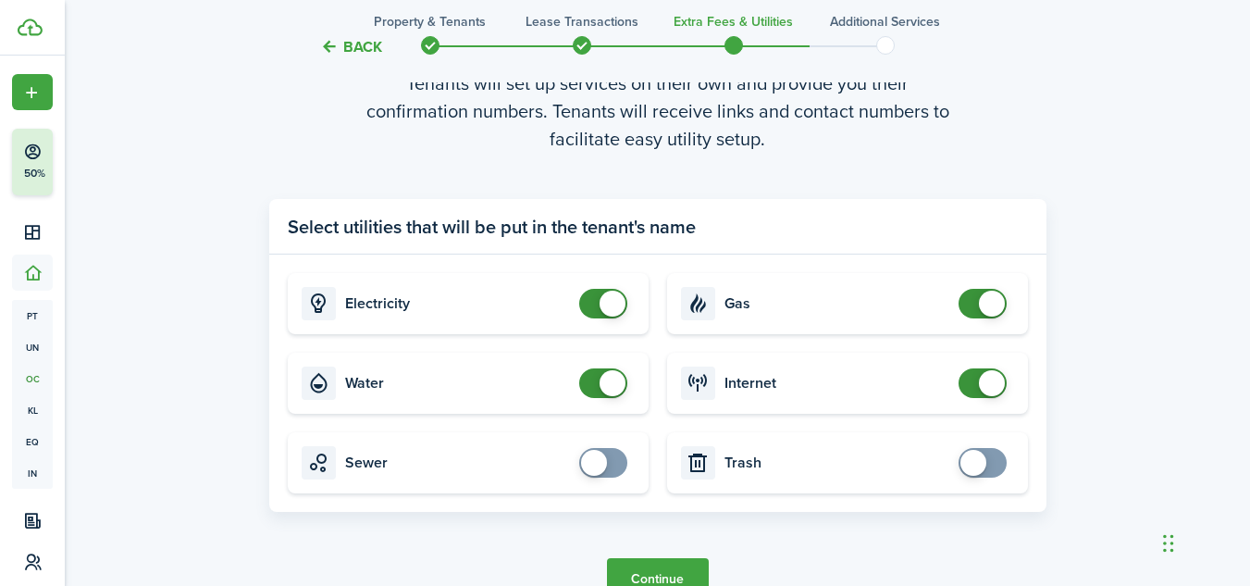
scroll to position [621, 0]
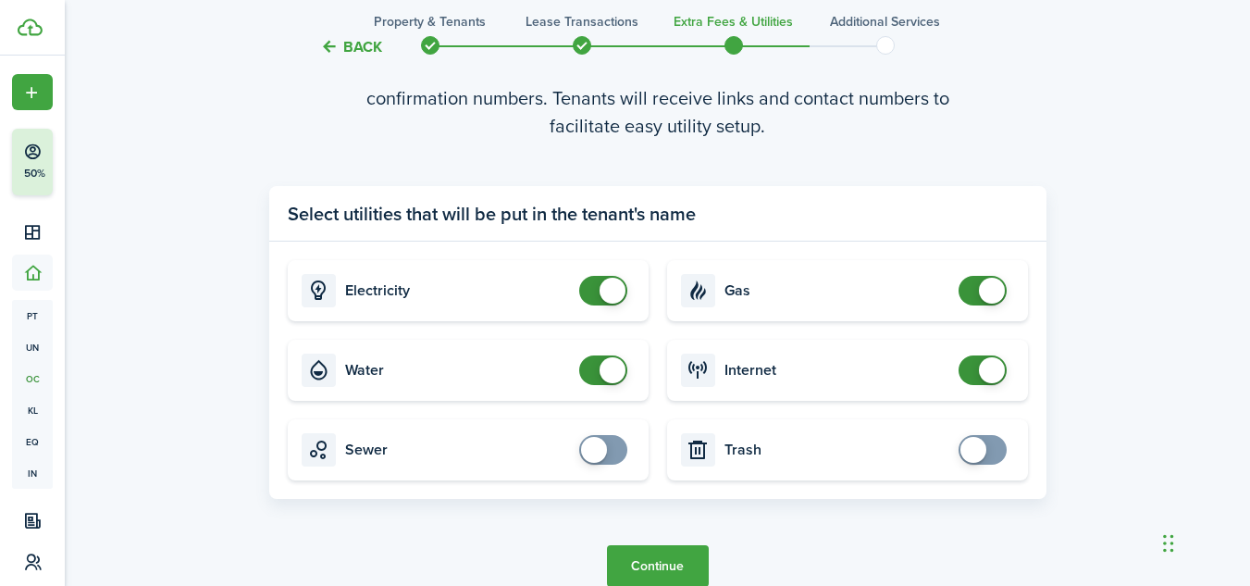
click at [974, 369] on span at bounding box center [983, 370] width 19 height 30
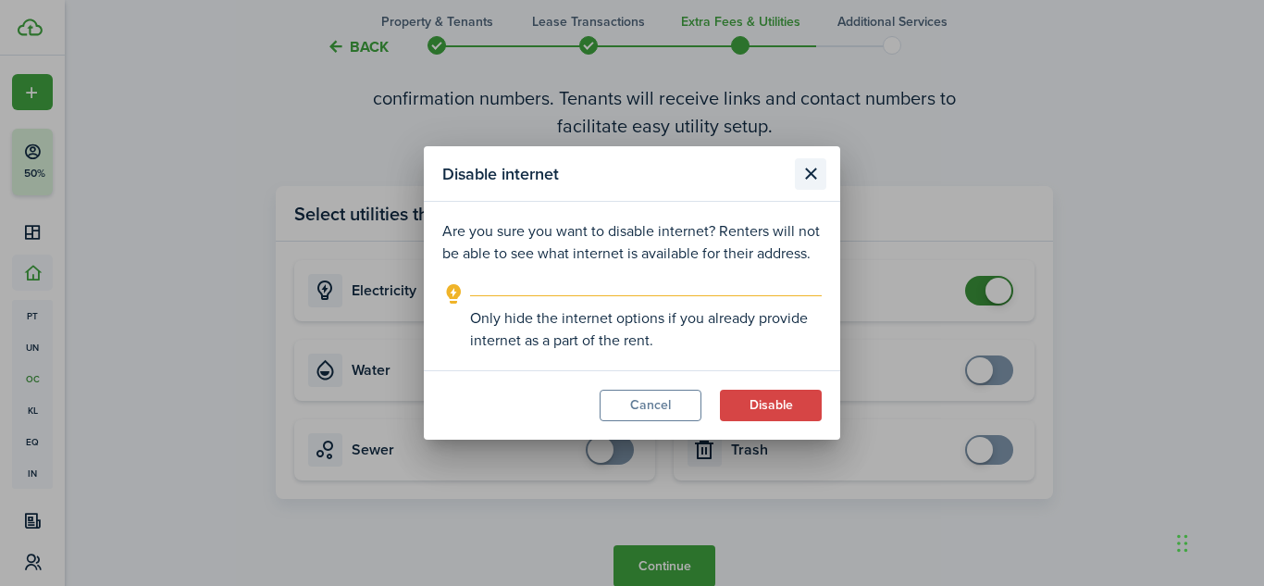
click at [819, 169] on button "Close modal" at bounding box center [810, 173] width 31 height 31
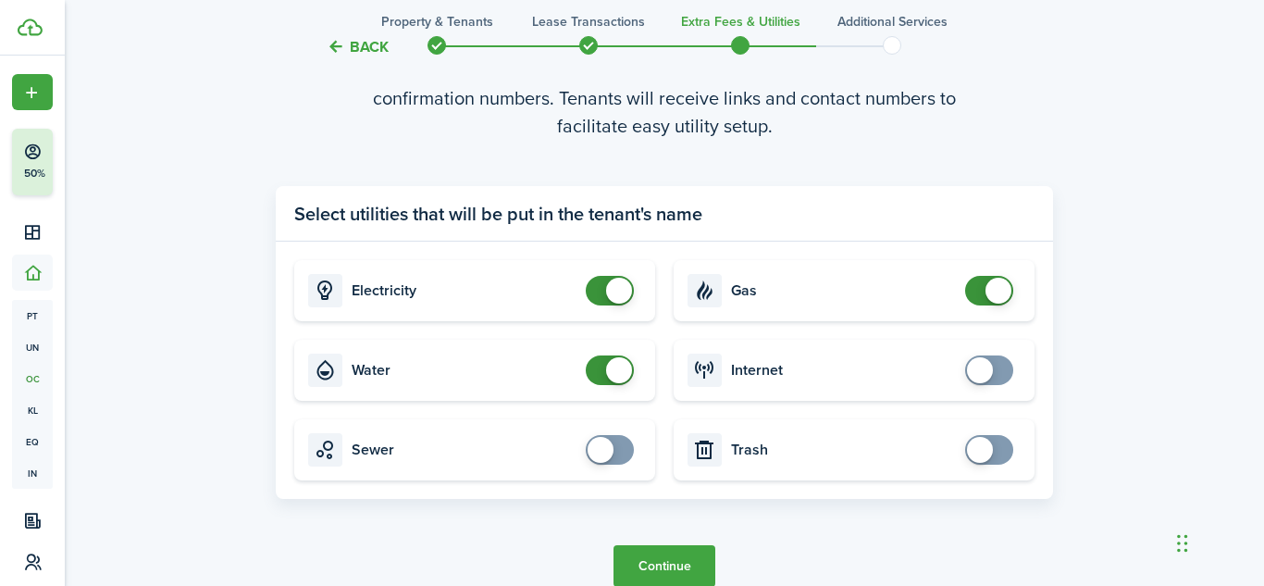
checkbox input "true"
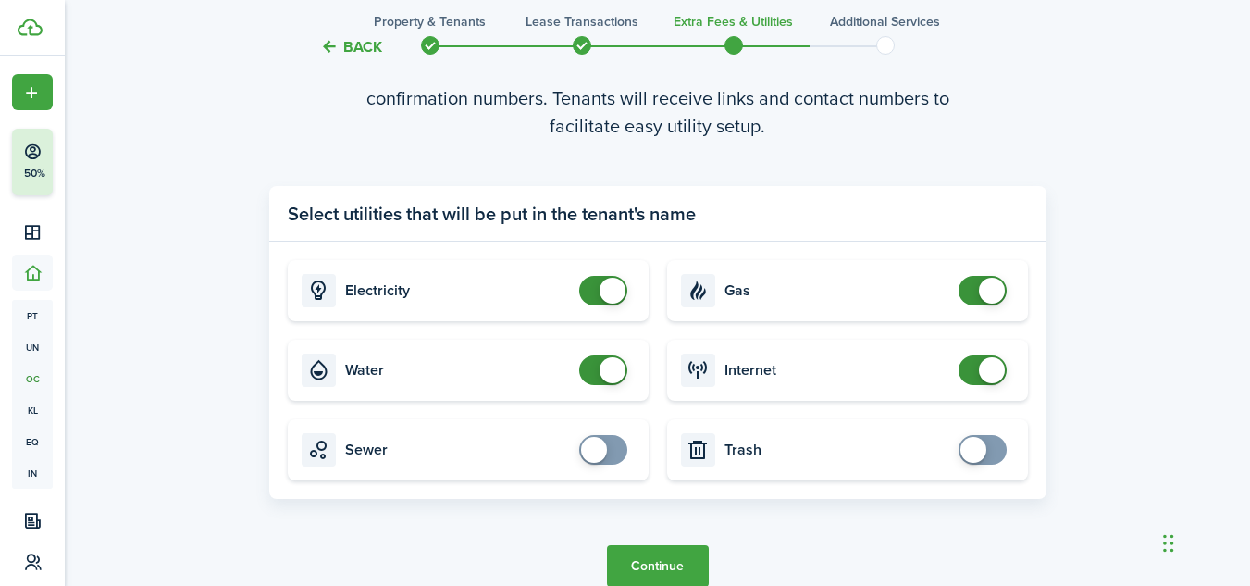
checkbox input "false"
click at [594, 287] on span at bounding box center [603, 291] width 19 height 30
checkbox input "false"
click at [594, 358] on span at bounding box center [603, 370] width 19 height 30
checkbox input "false"
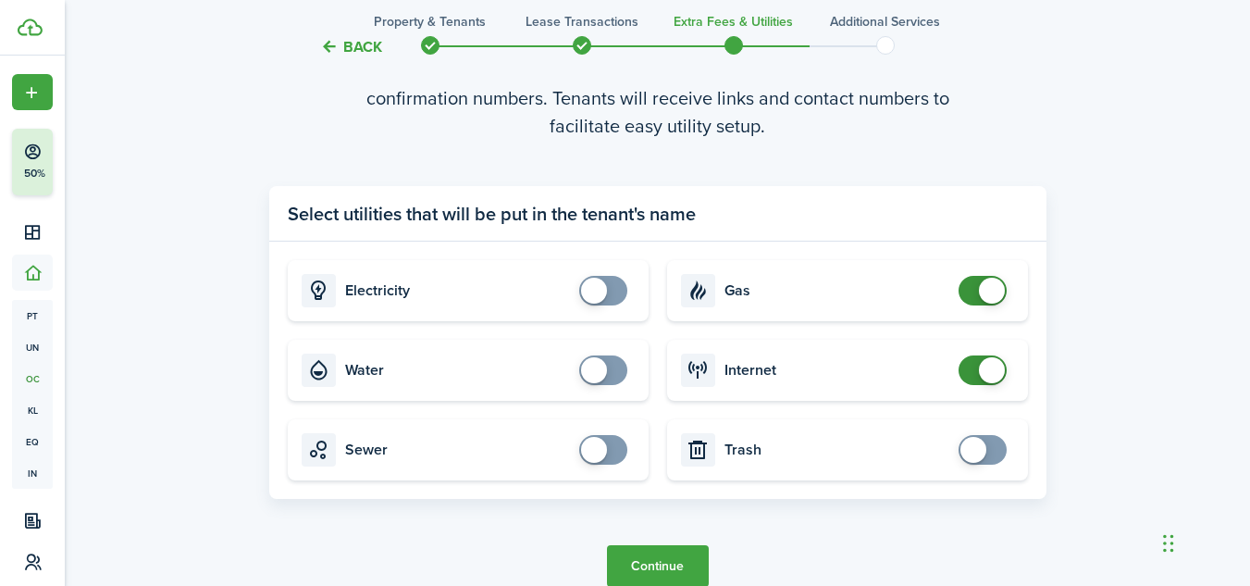
click at [979, 380] on span at bounding box center [983, 370] width 19 height 30
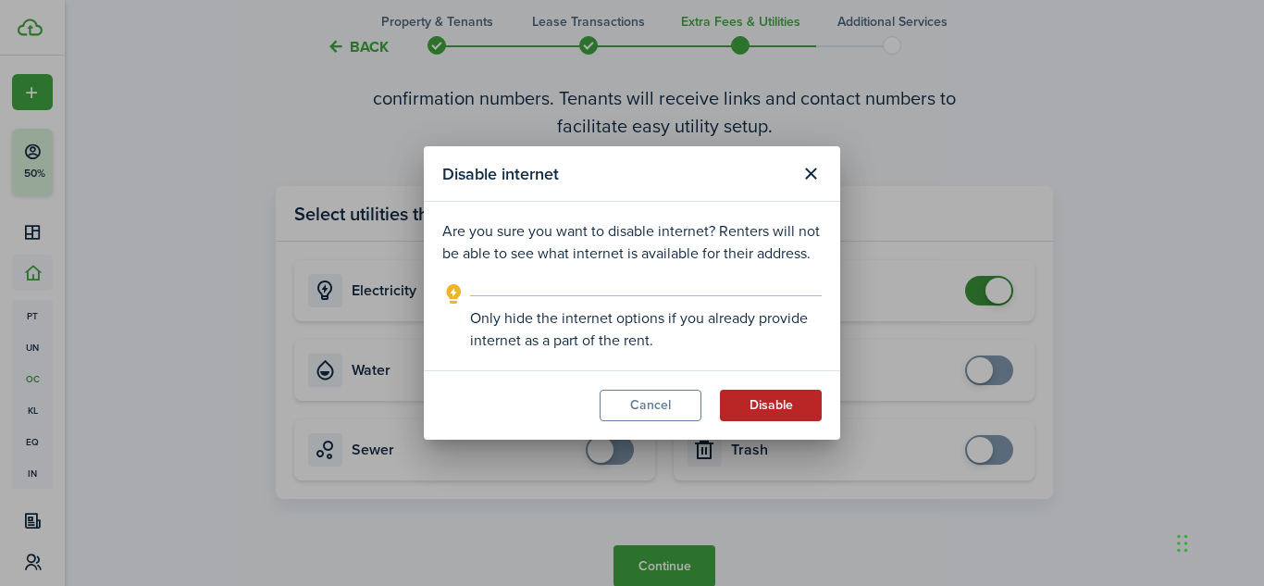
click at [752, 407] on button "Disable" at bounding box center [771, 405] width 102 height 31
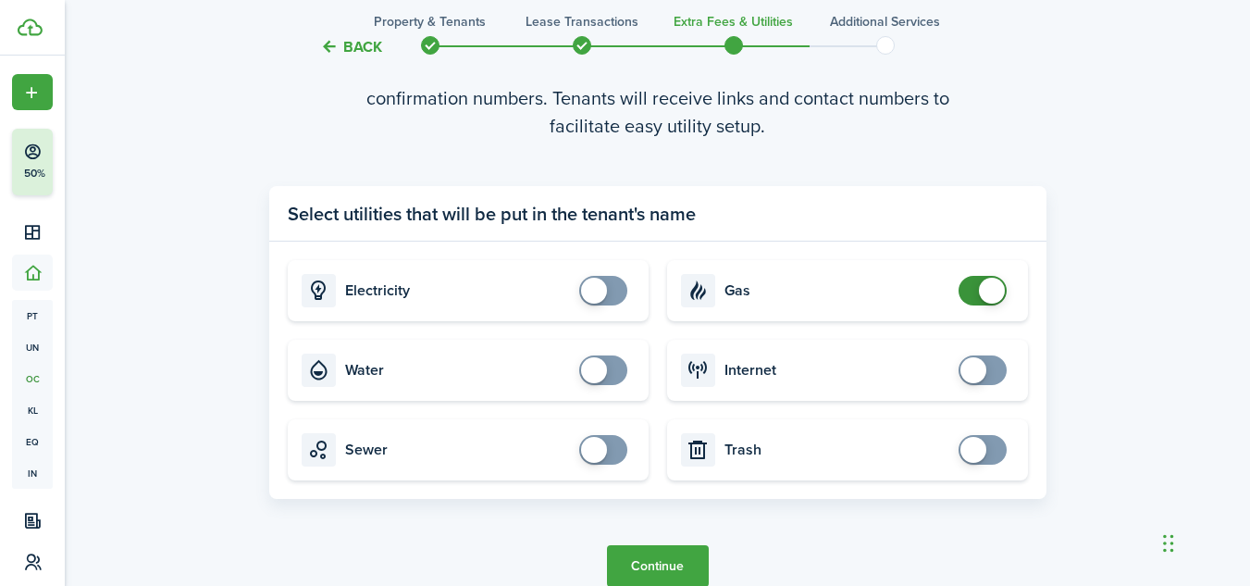
checkbox input "false"
click at [975, 289] on span at bounding box center [983, 291] width 19 height 30
click at [662, 570] on button "Continue" at bounding box center [658, 566] width 102 height 42
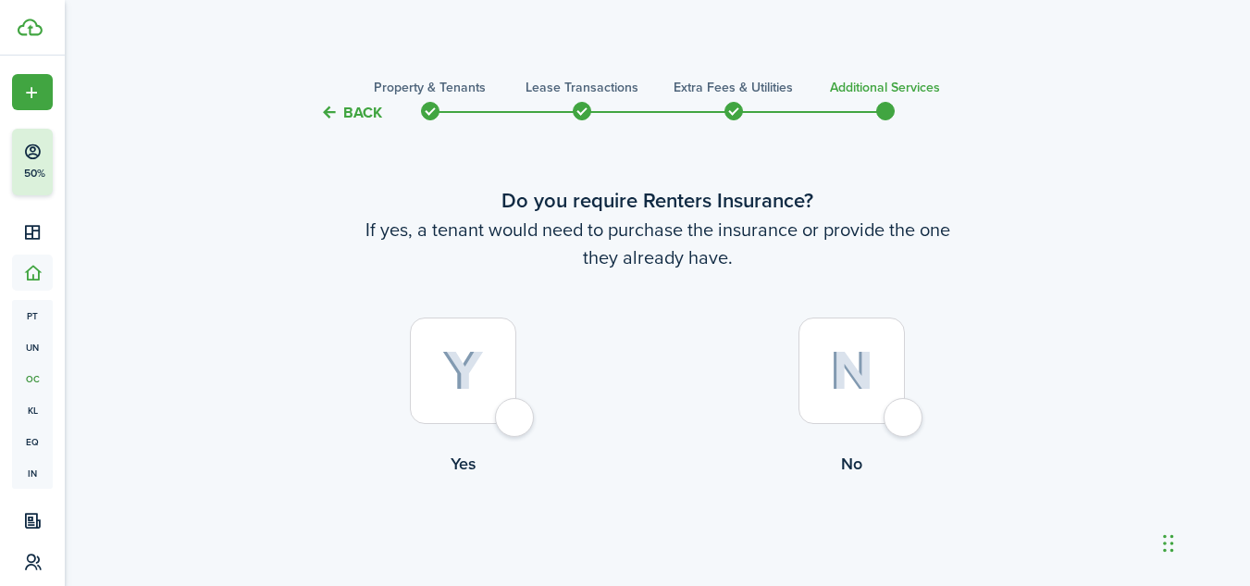
scroll to position [75, 0]
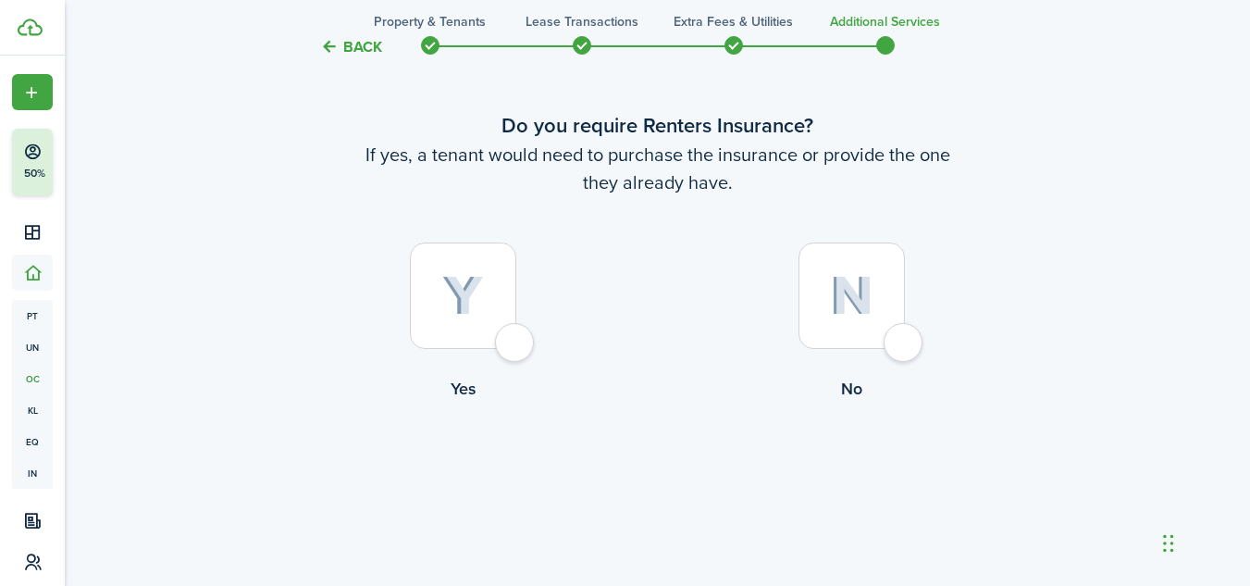
click at [905, 349] on div at bounding box center [852, 295] width 106 height 106
radio input "true"
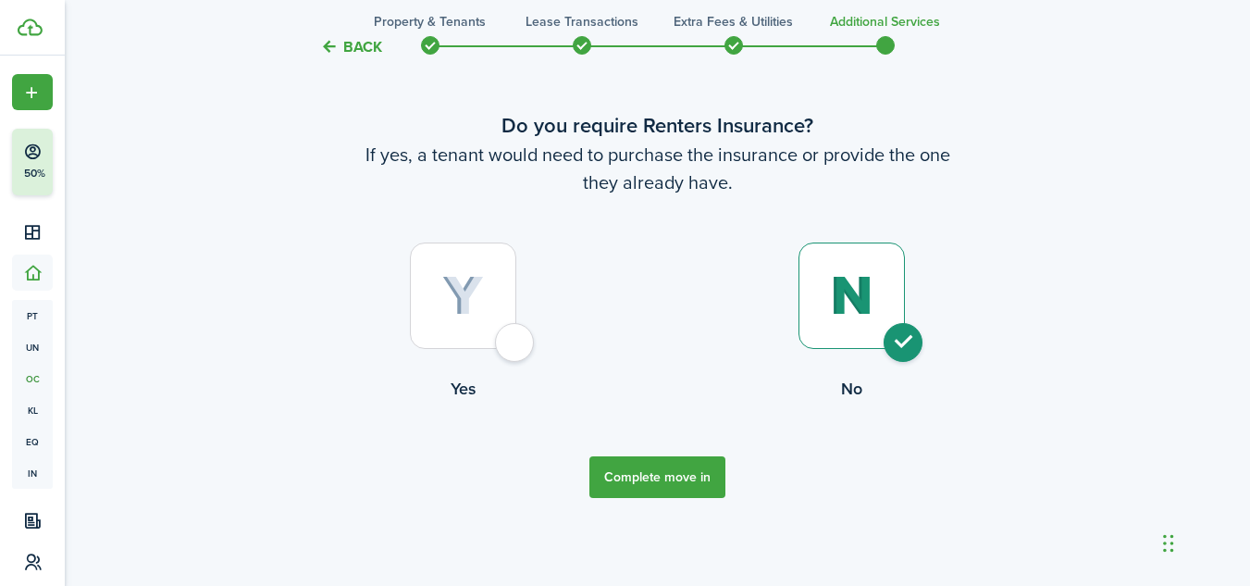
click at [664, 487] on button "Complete move in" at bounding box center [658, 477] width 136 height 42
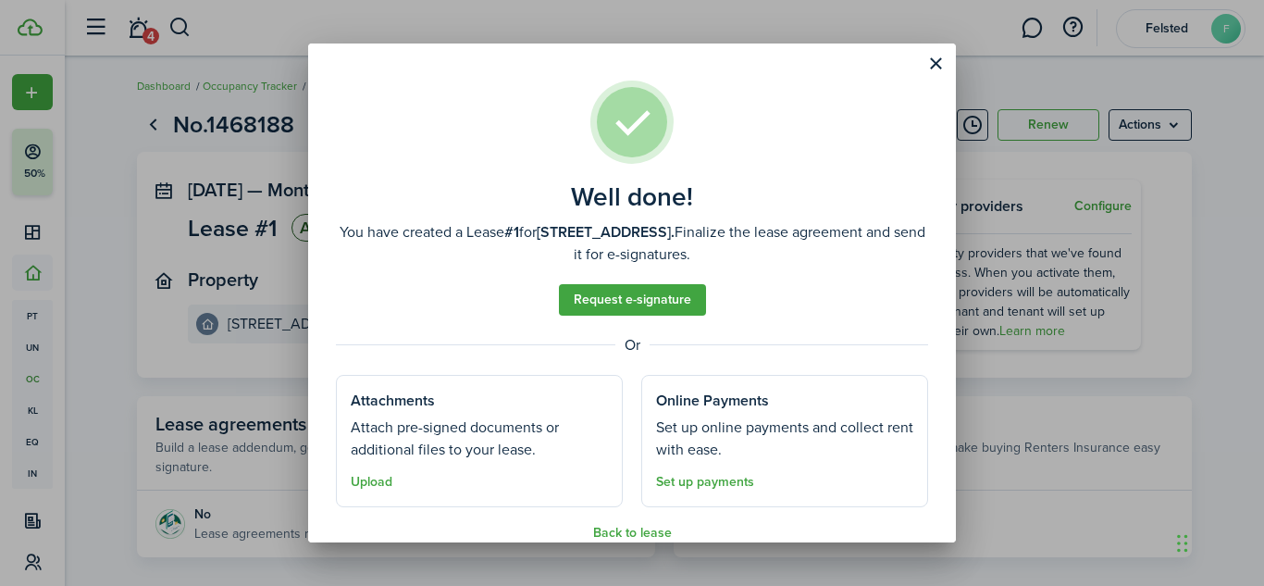
drag, startPoint x: 956, startPoint y: 294, endPoint x: 949, endPoint y: 375, distance: 80.9
click at [949, 375] on div "Well done! You have created a Lease #1 for [STREET_ADDRESS]. Finalize the lease…" at bounding box center [632, 293] width 1264 height 586
click at [851, 295] on assembled-view "Well done! You have created a Lease #1 for [STREET_ADDRESS]. Finalize the lease…" at bounding box center [632, 310] width 592 height 459
click at [366, 480] on button "Upload" at bounding box center [372, 482] width 42 height 15
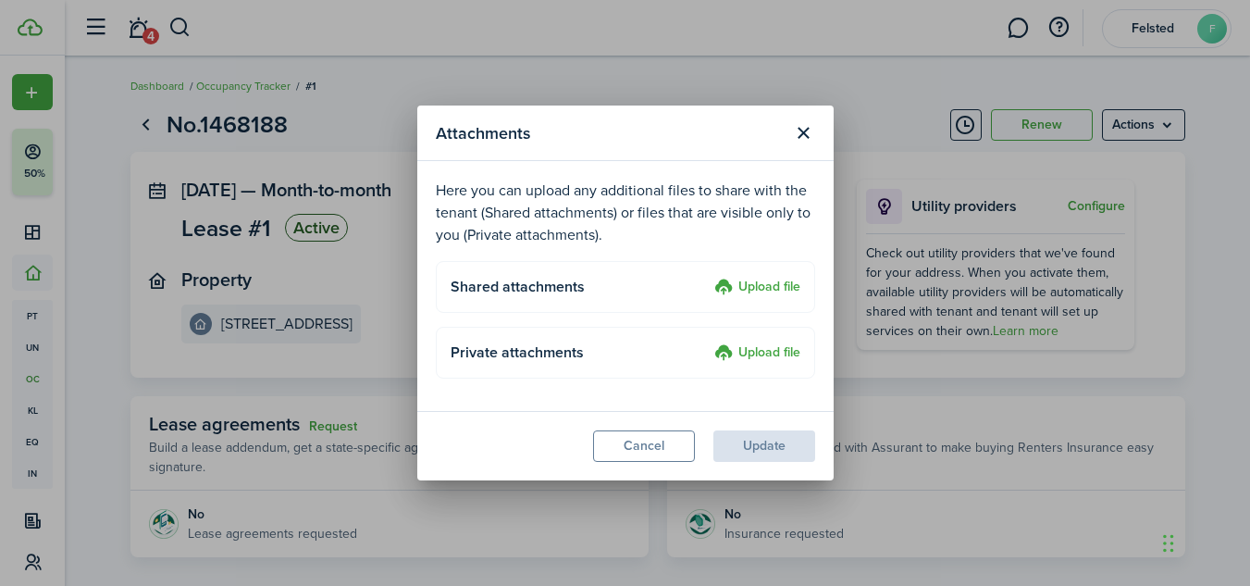
click at [751, 359] on label "Upload file" at bounding box center [757, 353] width 86 height 22
click at [708, 342] on input "Upload file" at bounding box center [708, 342] width 0 height 0
click at [751, 343] on label "Upload file" at bounding box center [757, 353] width 86 height 22
click at [708, 342] on input "Upload file" at bounding box center [708, 342] width 0 height 0
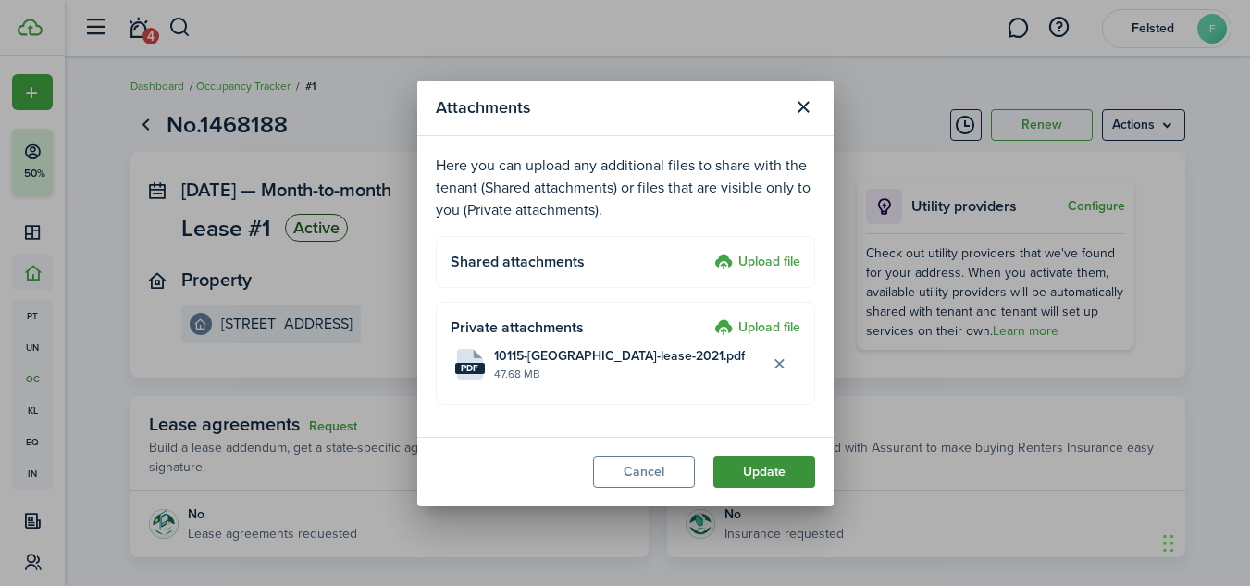
click at [755, 472] on button "Update" at bounding box center [765, 471] width 102 height 31
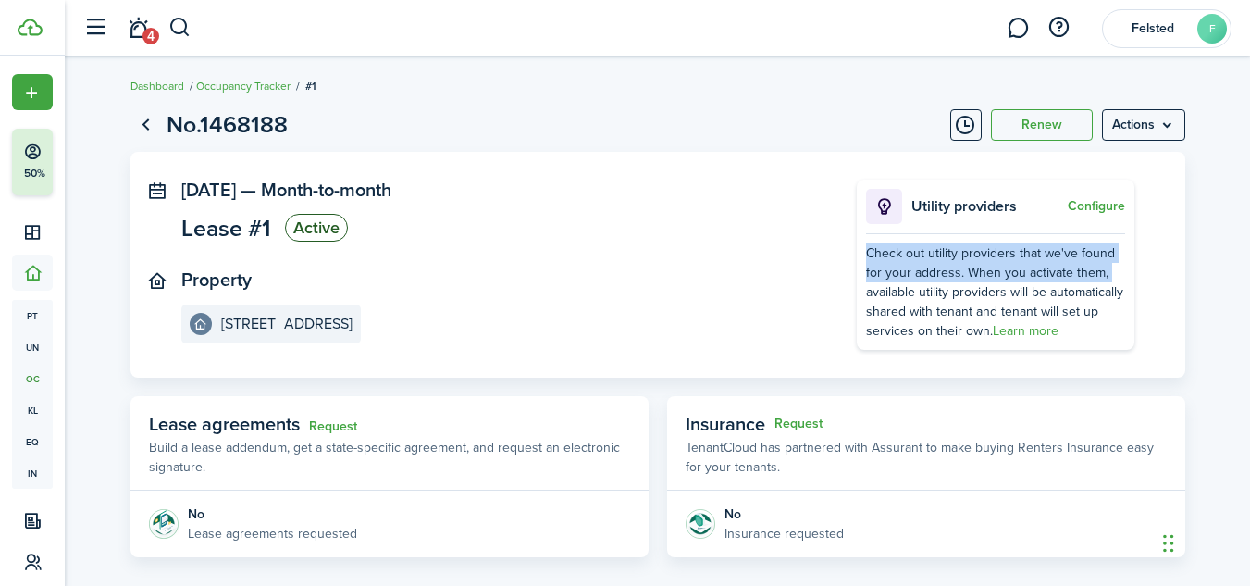
drag, startPoint x: 1243, startPoint y: 226, endPoint x: 1205, endPoint y: 261, distance: 51.7
click at [1205, 261] on lease-view "No.1468188 Renew Actions [DATE] — Month-to-month Lease #1 Active Property [STRE…" at bounding box center [658, 541] width 1186 height 886
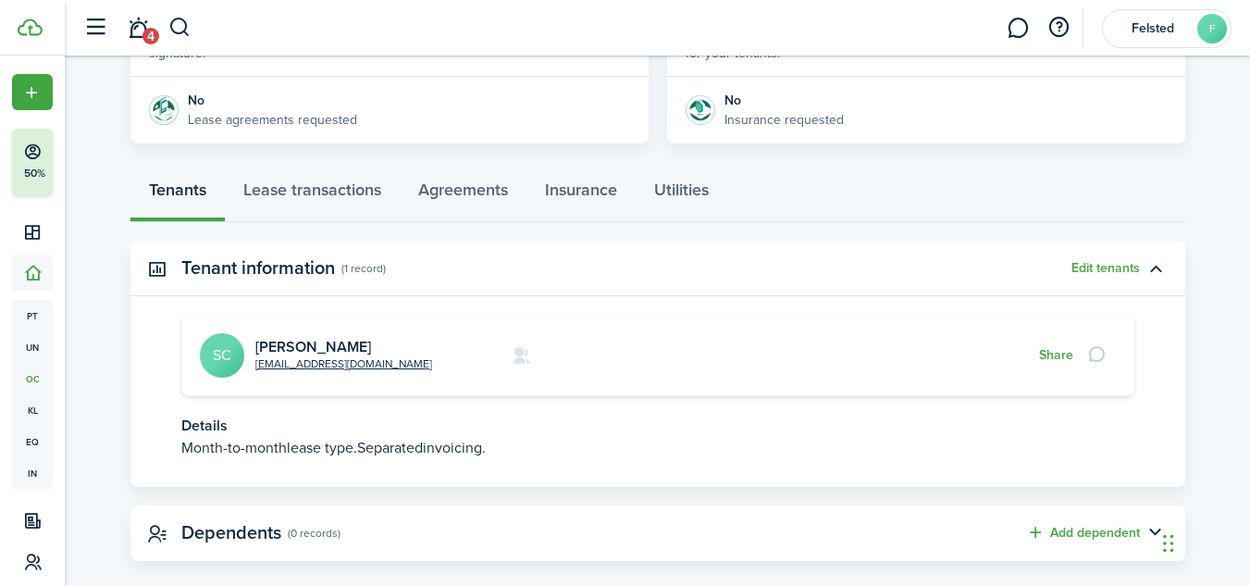
scroll to position [440, 0]
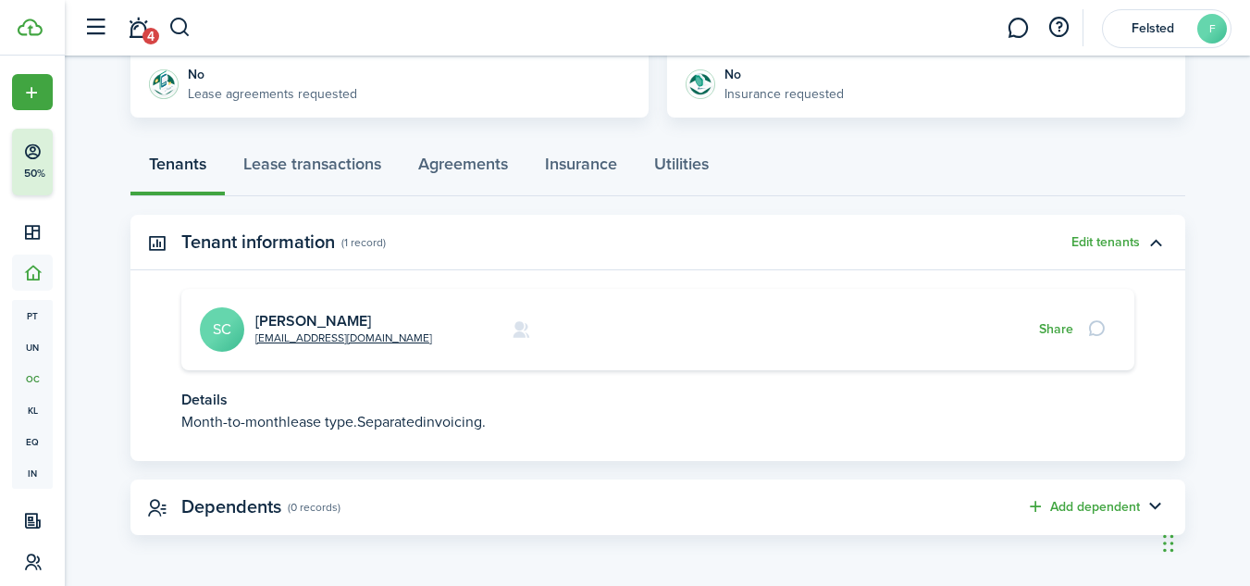
click at [398, 428] on p "Month-to-month lease type. Separated invoicing." at bounding box center [657, 422] width 953 height 22
click at [312, 159] on link "Lease transactions" at bounding box center [312, 169] width 175 height 56
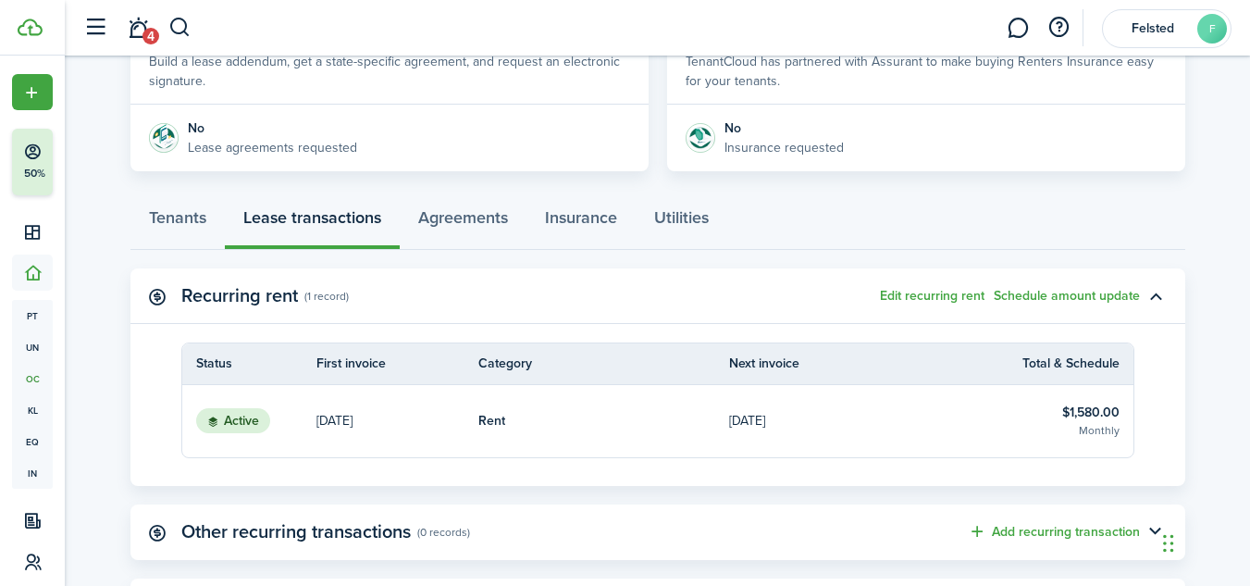
scroll to position [384, 0]
click at [523, 224] on link "Agreements" at bounding box center [463, 224] width 127 height 56
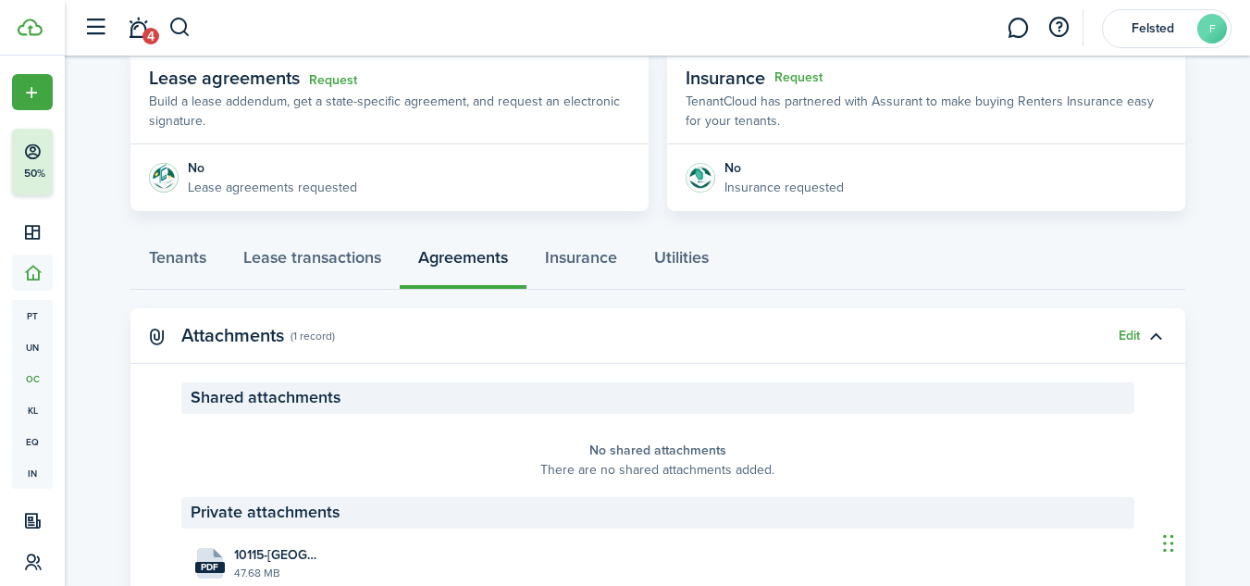
scroll to position [331, 0]
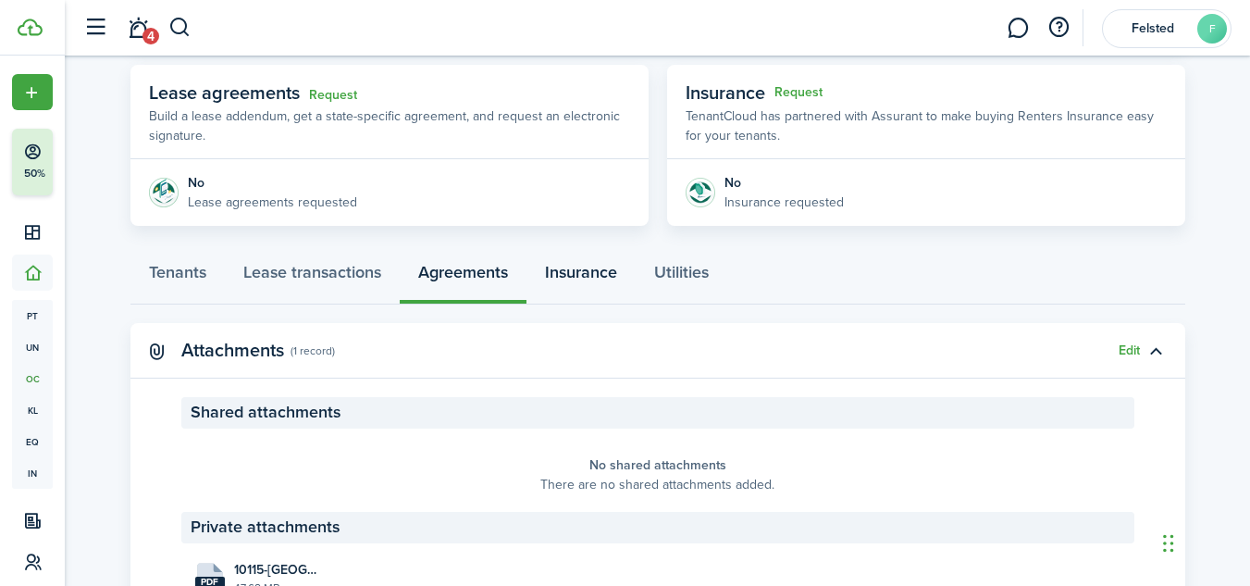
click at [579, 277] on link "Insurance" at bounding box center [581, 277] width 109 height 56
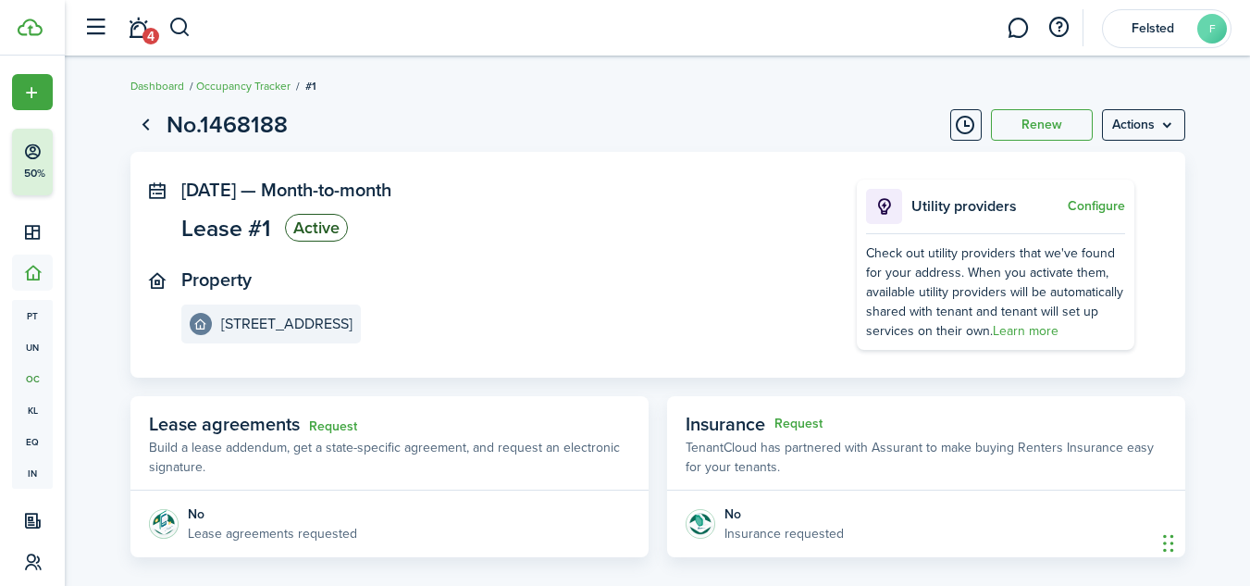
click at [1238, 365] on lease-view "No.1468188 Renew Actions [DATE] — Month-to-month Lease #1 Active Property [STRE…" at bounding box center [658, 408] width 1186 height 621
click at [1141, 140] on menu-btn "Actions" at bounding box center [1143, 124] width 83 height 31
click at [1247, 395] on lease-view "No.1468188 Renew Actions [DATE] — Month-to-month Lease #1 Active Property [STRE…" at bounding box center [658, 408] width 1186 height 621
drag, startPoint x: 1247, startPoint y: 395, endPoint x: 1247, endPoint y: 437, distance: 41.6
click at [1247, 437] on lease-view "No.1468188 Renew Actions [DATE] — Month-to-month Lease #1 Active Property [STRE…" at bounding box center [658, 408] width 1186 height 621
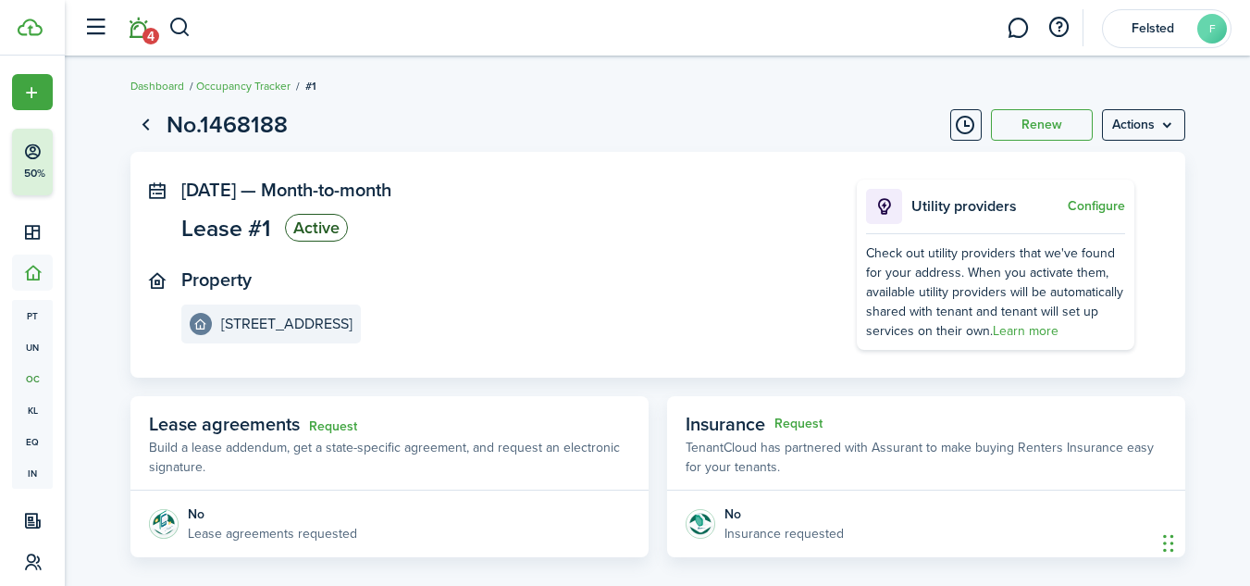
click at [137, 37] on link "4" at bounding box center [137, 28] width 35 height 47
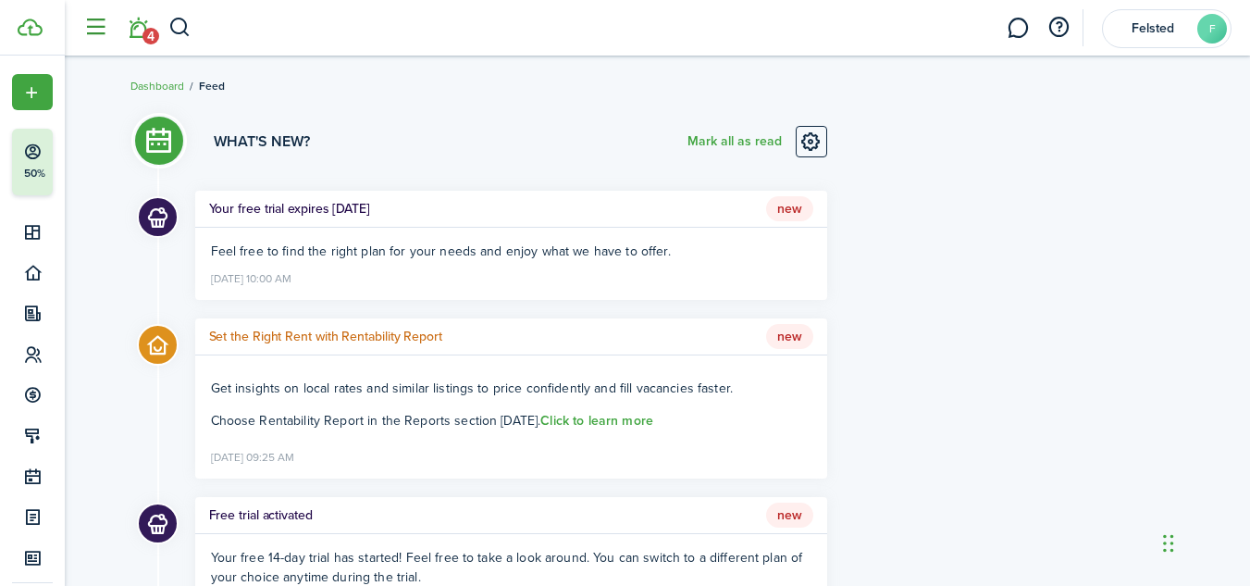
click at [95, 32] on button "button" at bounding box center [95, 27] width 35 height 35
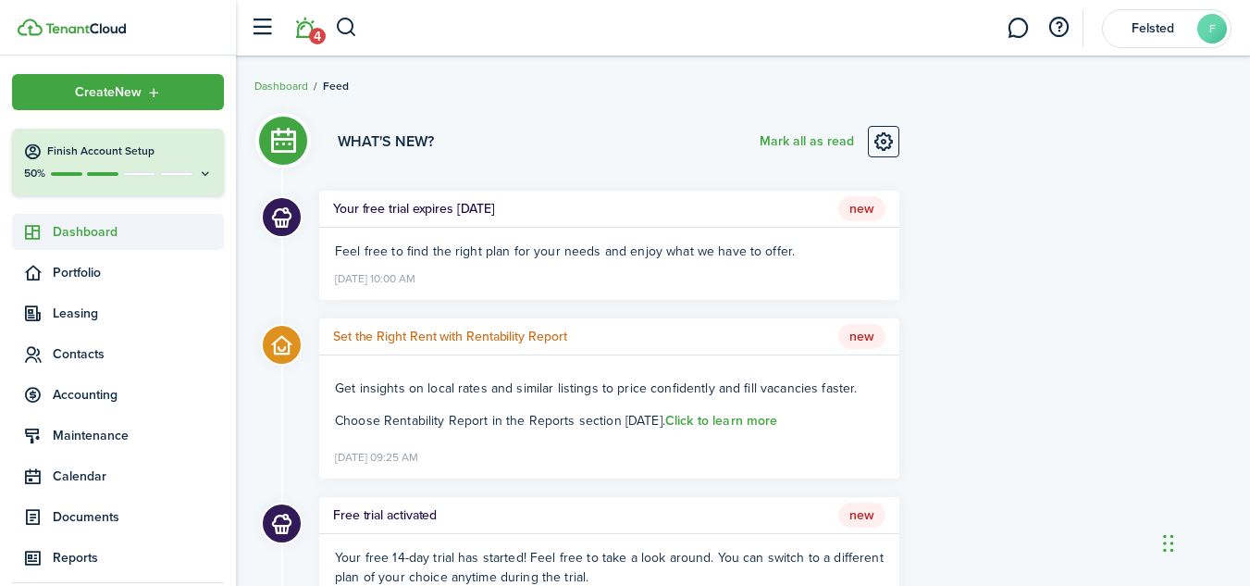
click at [72, 232] on span "Dashboard" at bounding box center [138, 231] width 171 height 19
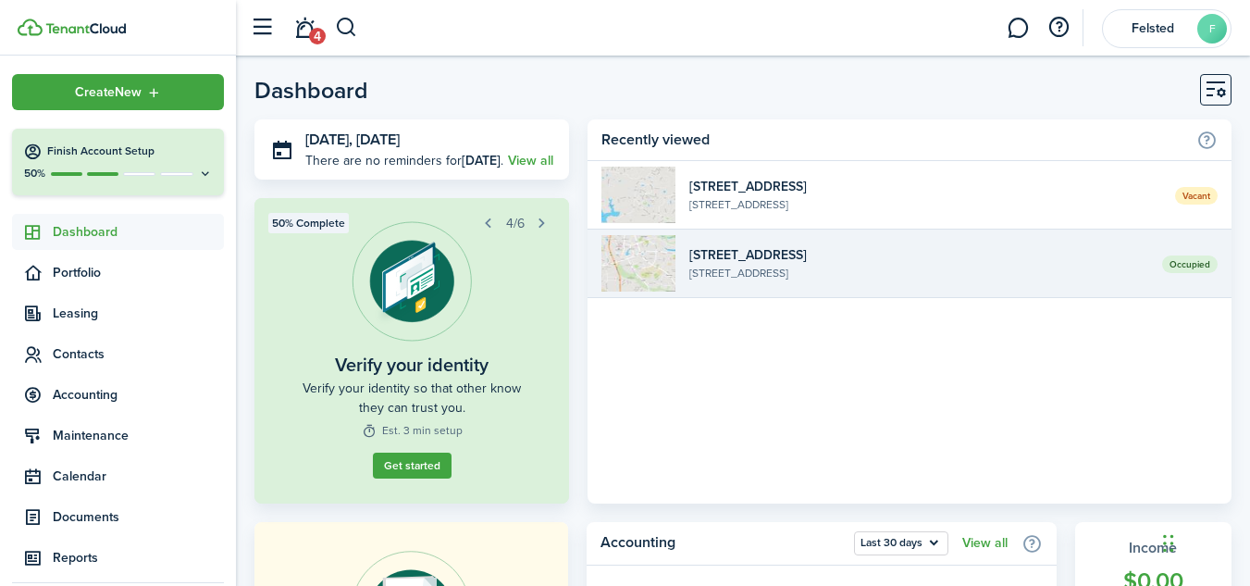
click at [810, 268] on widget-list-item-description "[STREET_ADDRESS]" at bounding box center [918, 273] width 459 height 17
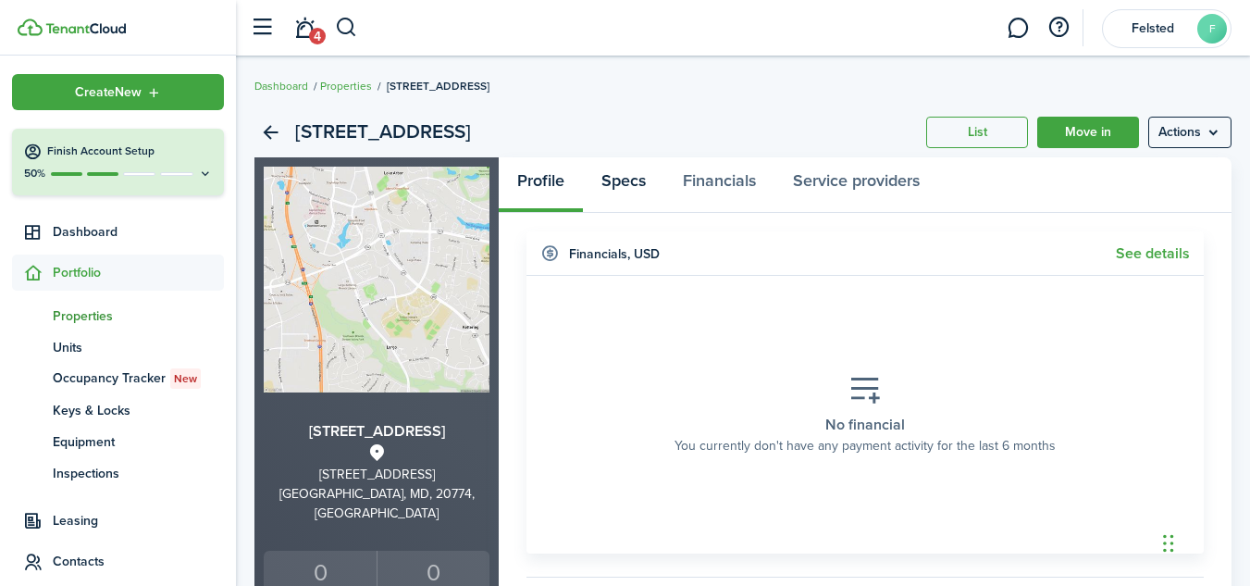
click at [625, 193] on link "Specs" at bounding box center [623, 185] width 81 height 56
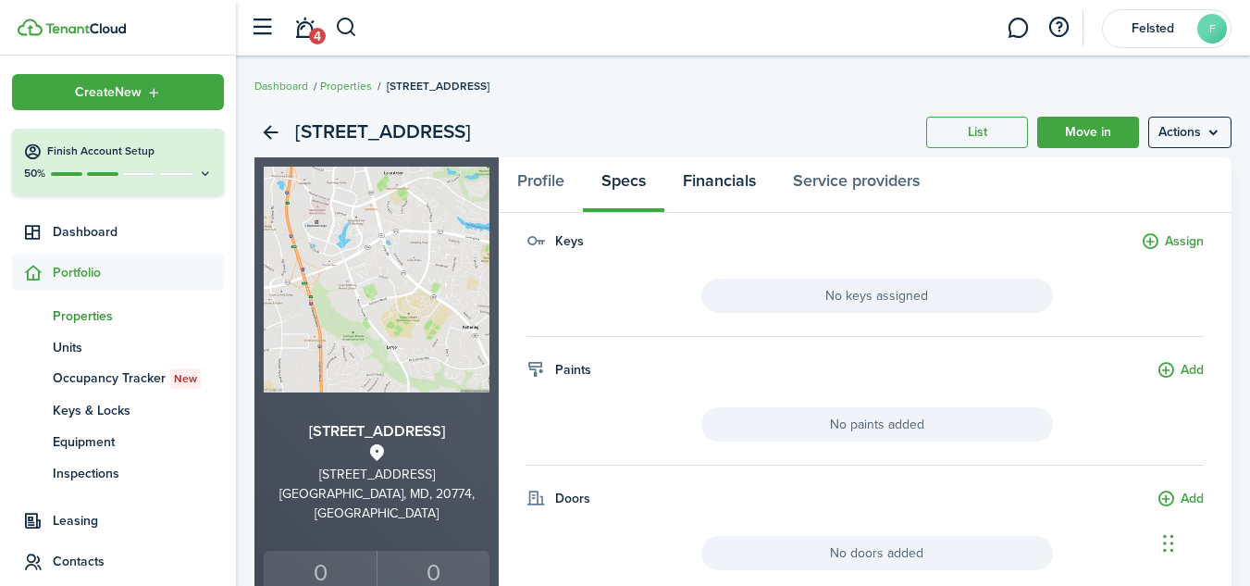
click at [714, 187] on link "Financials" at bounding box center [719, 185] width 110 height 56
click at [838, 198] on link "Service providers" at bounding box center [857, 185] width 164 height 56
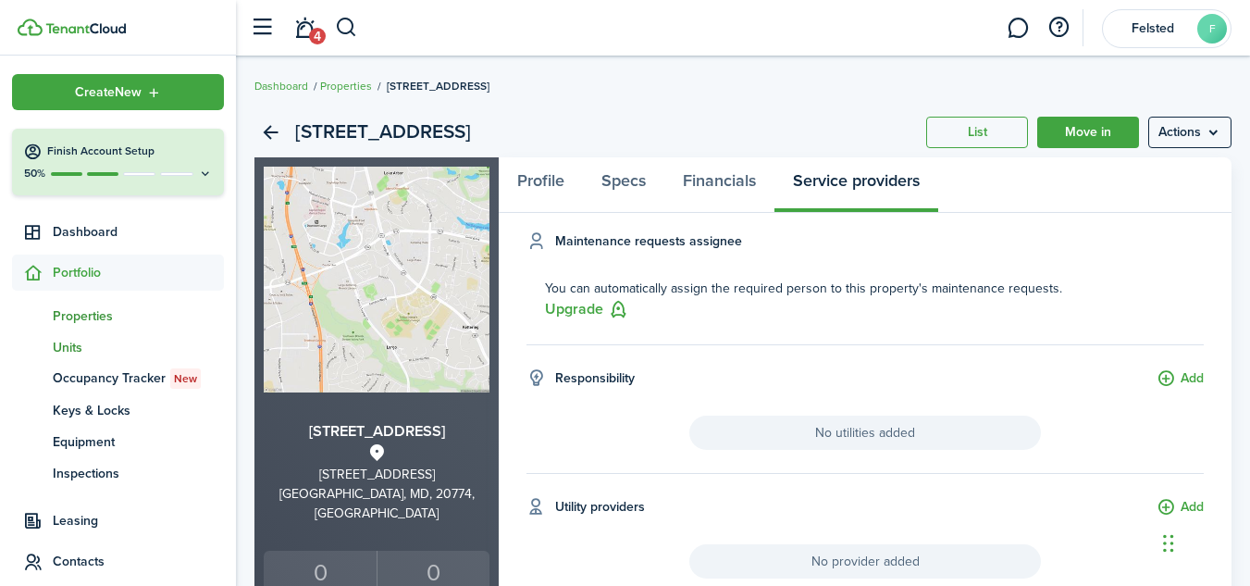
click at [79, 345] on span "Units" at bounding box center [138, 347] width 171 height 19
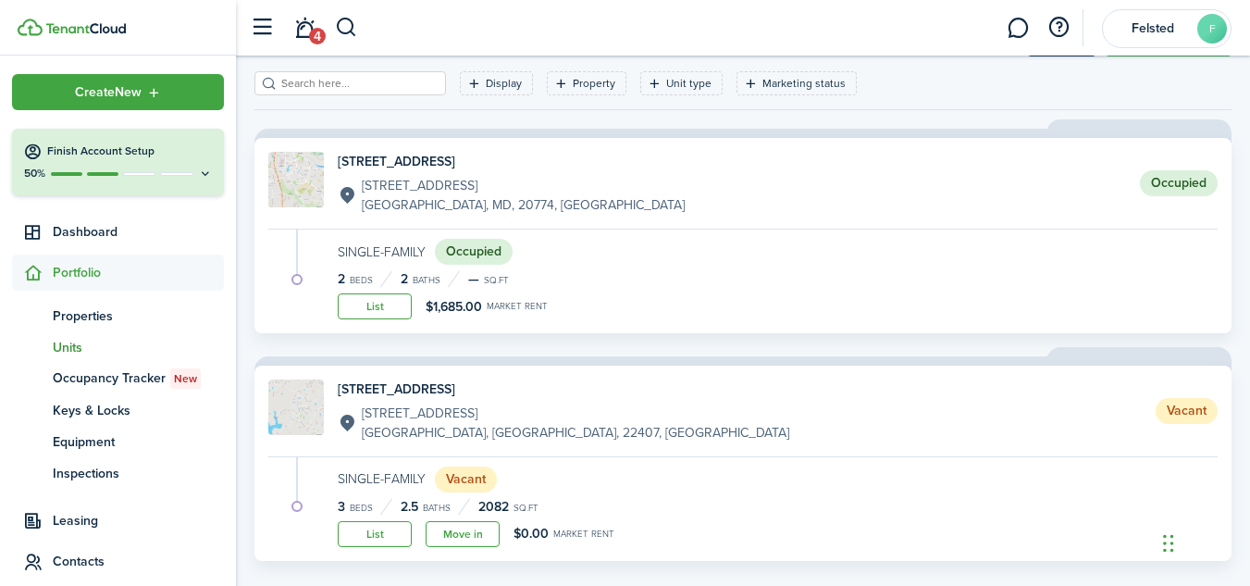
scroll to position [86, 0]
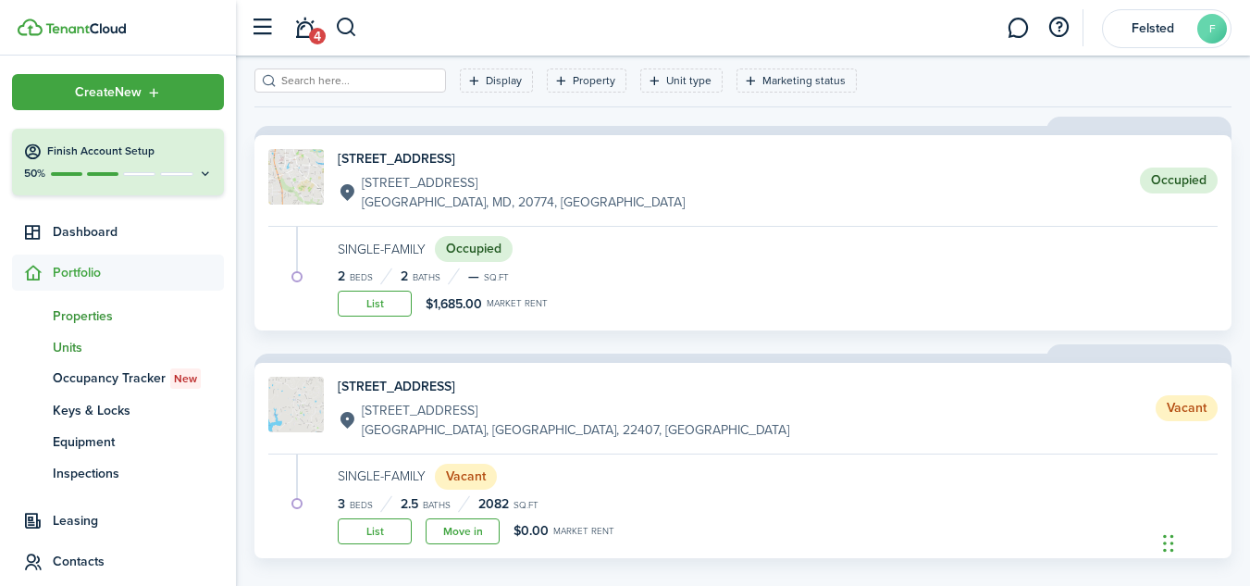
click at [103, 318] on span "Properties" at bounding box center [138, 315] width 171 height 19
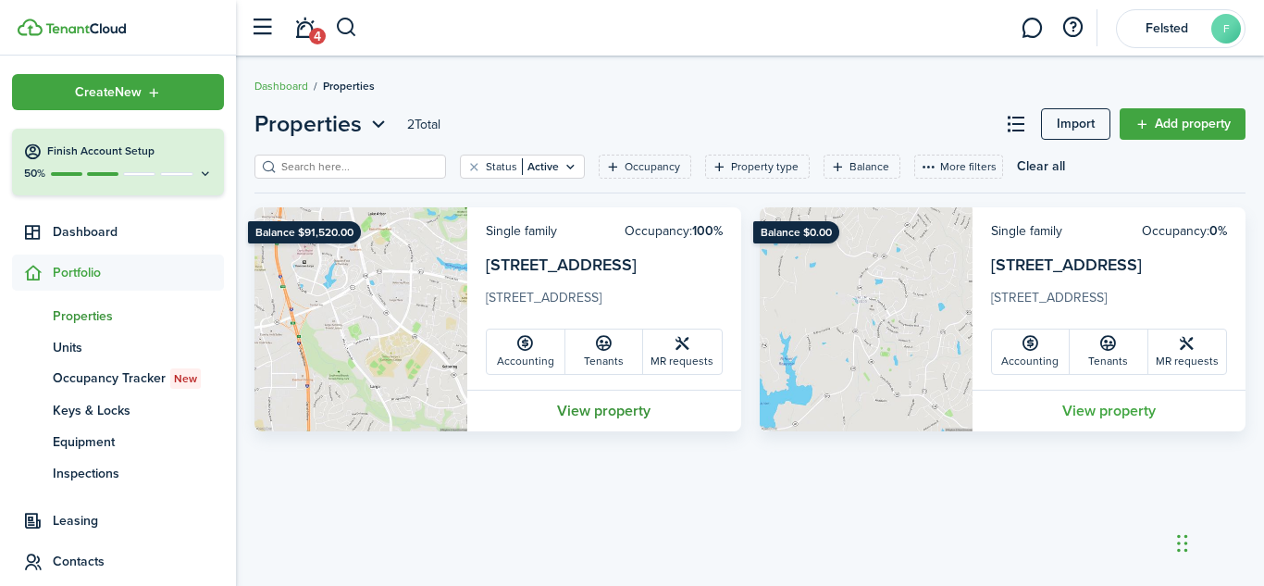
click at [618, 413] on link "View property" at bounding box center [604, 411] width 274 height 42
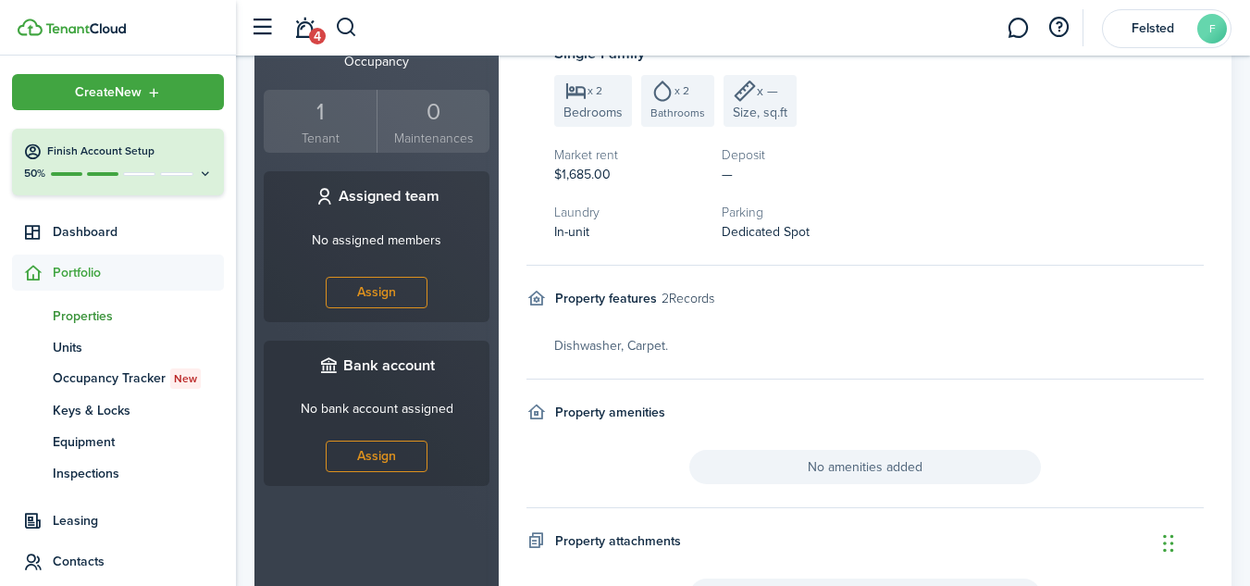
scroll to position [787, 0]
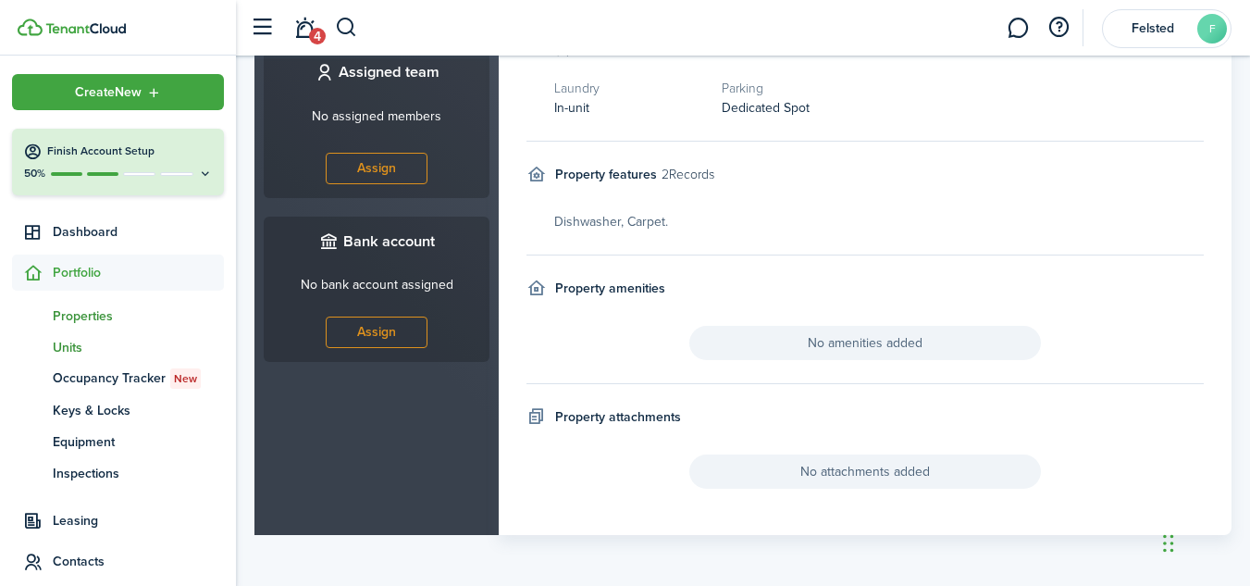
click at [79, 343] on span "Units" at bounding box center [138, 347] width 171 height 19
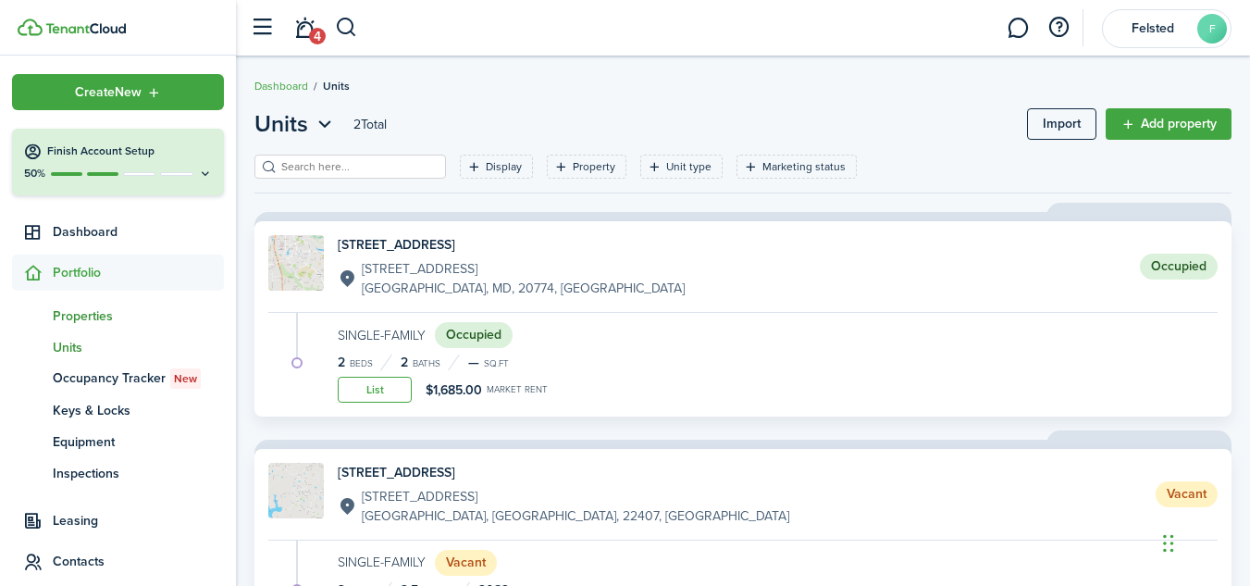
click at [73, 319] on span "Properties" at bounding box center [138, 315] width 171 height 19
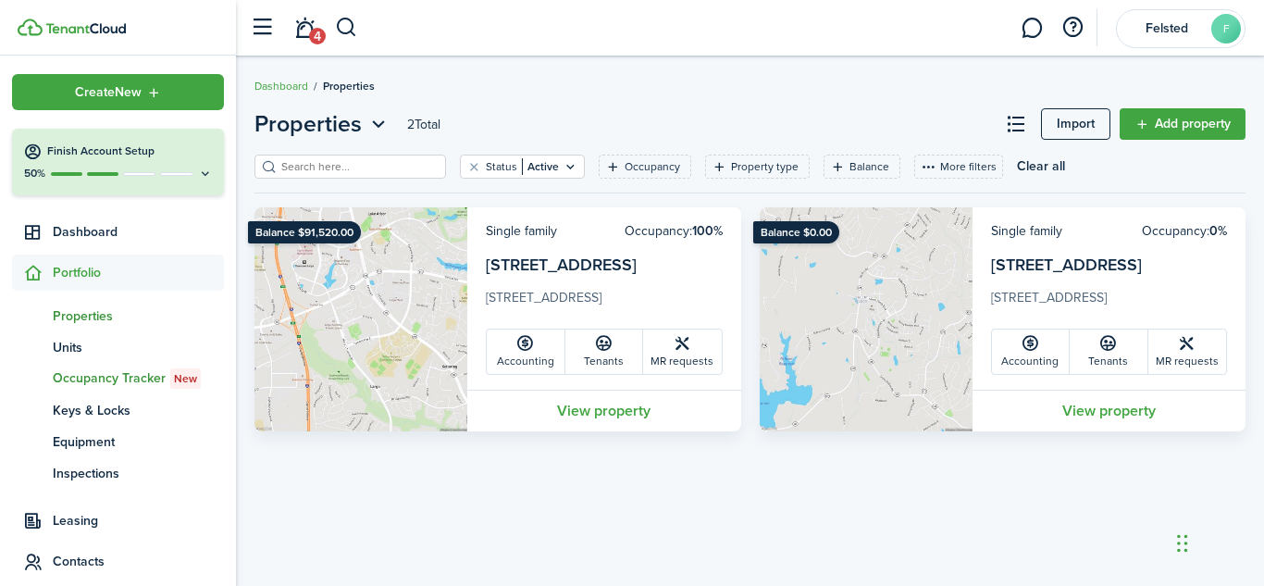
click at [63, 377] on span "Occupancy Tracker New" at bounding box center [138, 378] width 171 height 20
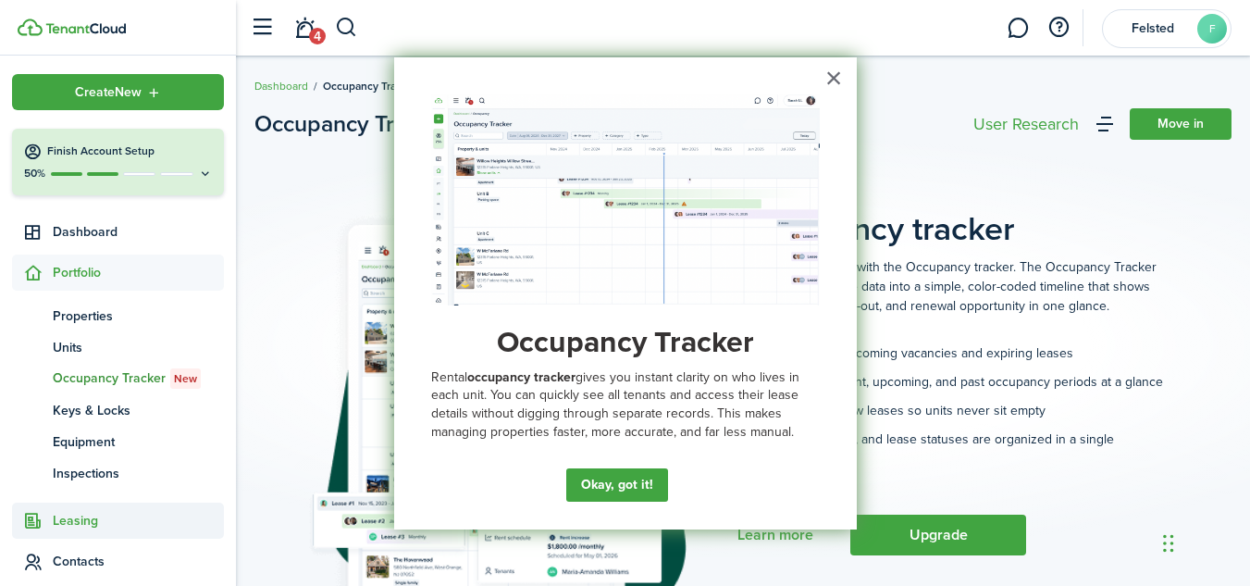
click at [88, 517] on span "Leasing" at bounding box center [138, 520] width 171 height 19
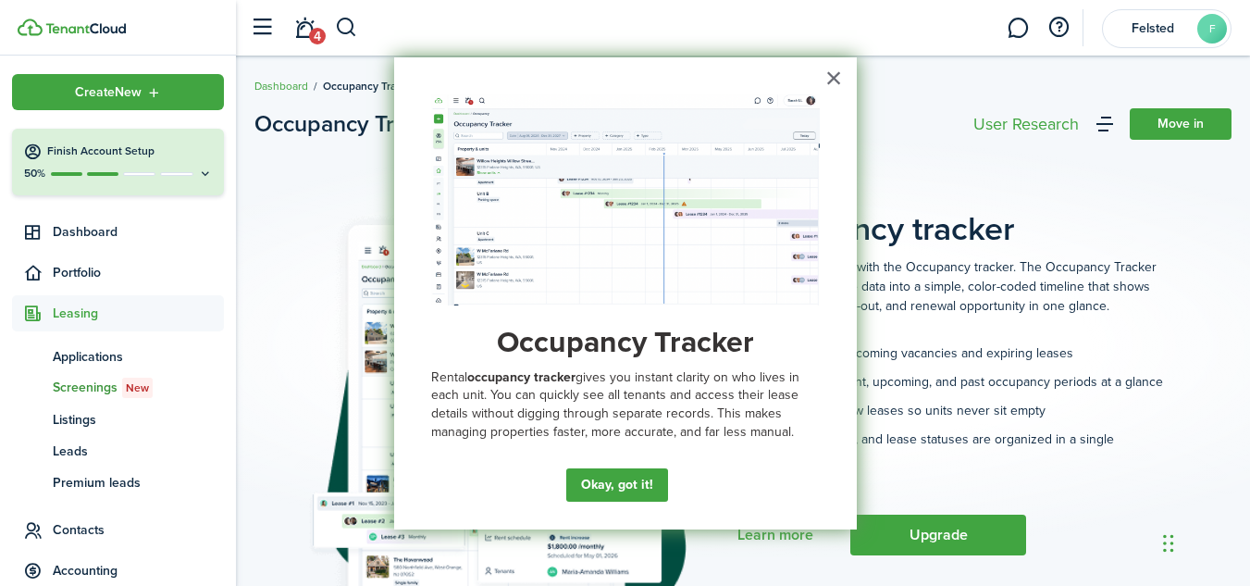
click at [179, 393] on span "Screenings New" at bounding box center [138, 388] width 171 height 20
